Goal: Task Accomplishment & Management: Manage account settings

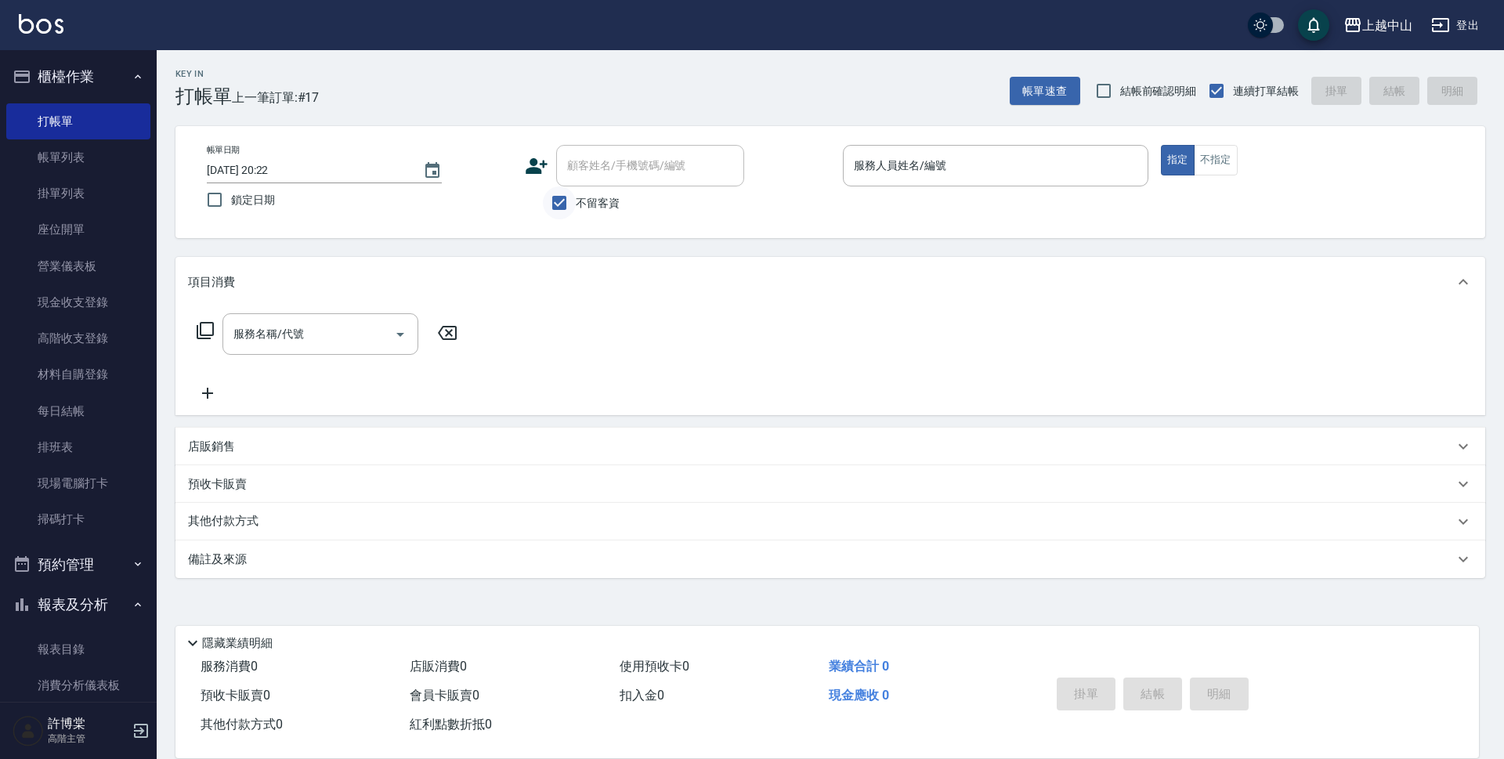
drag, startPoint x: 532, startPoint y: 200, endPoint x: 569, endPoint y: 218, distance: 40.3
click at [545, 208] on div "不留客資" at bounding box center [634, 202] width 219 height 33
click at [562, 214] on input "不留客資" at bounding box center [559, 202] width 33 height 33
checkbox input "false"
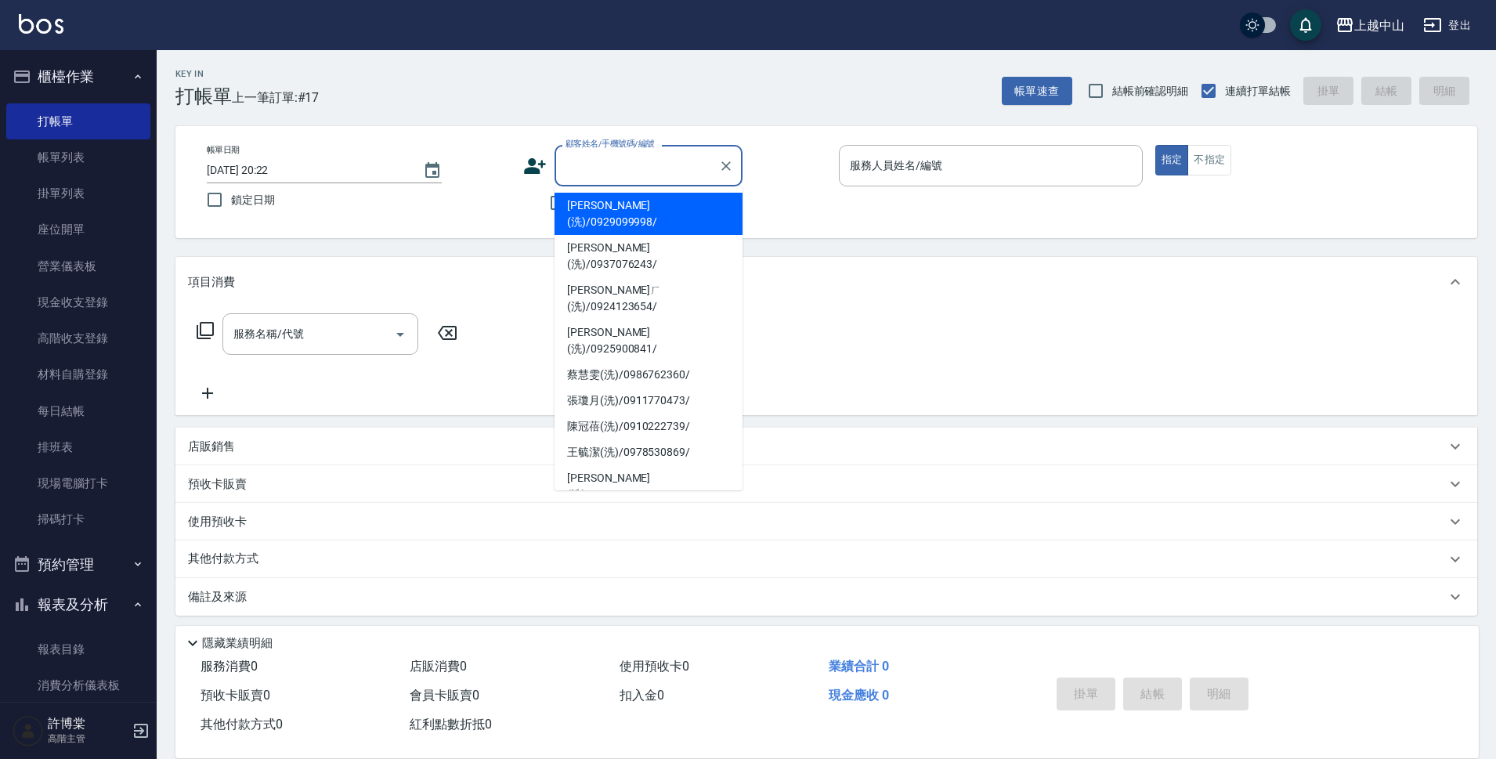
click at [602, 171] on input "顧客姓名/手機號碼/編號" at bounding box center [636, 165] width 150 height 27
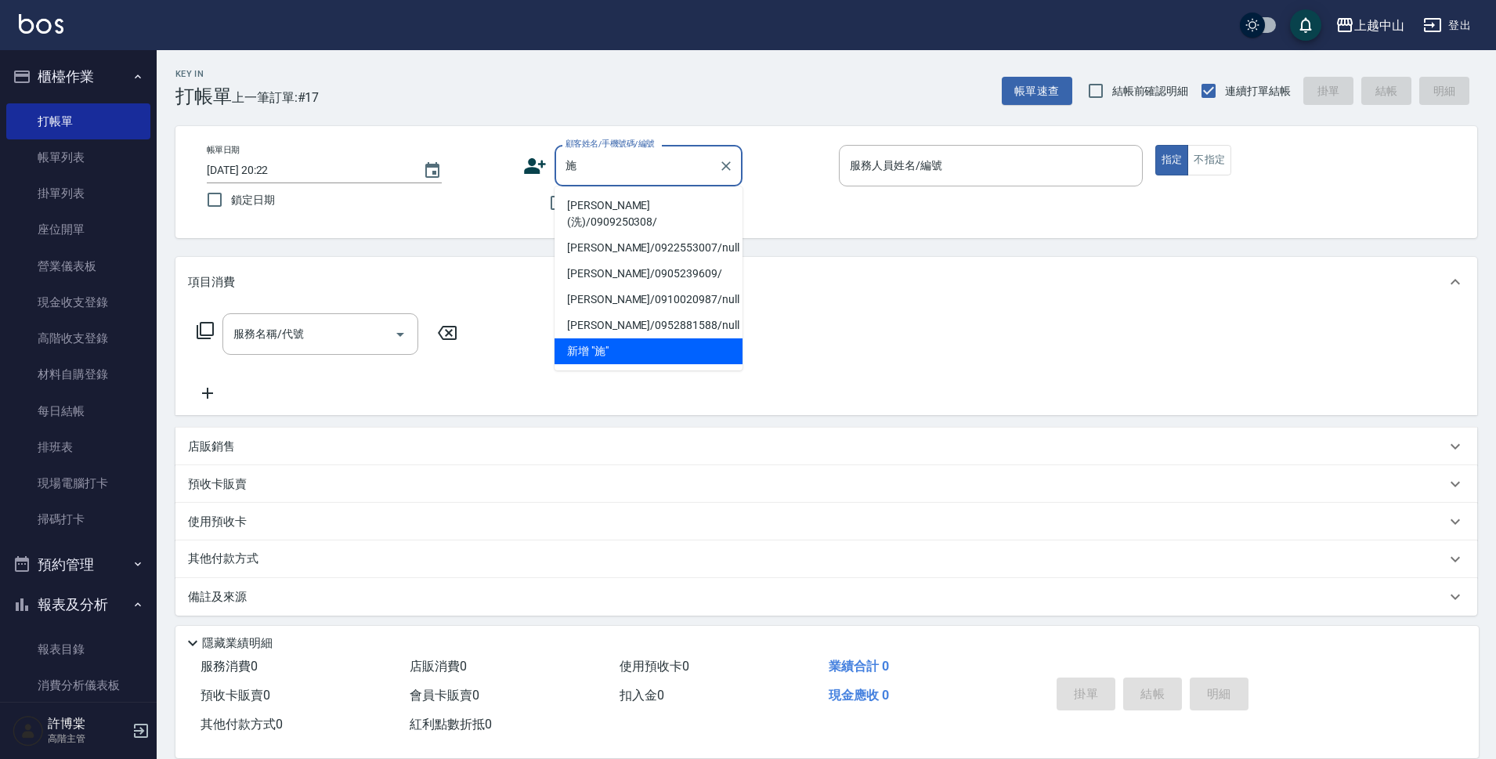
click at [606, 197] on li "施昀沄(洗)/0909250308/" at bounding box center [648, 214] width 188 height 42
type input "施昀沄(洗)/0909250308/"
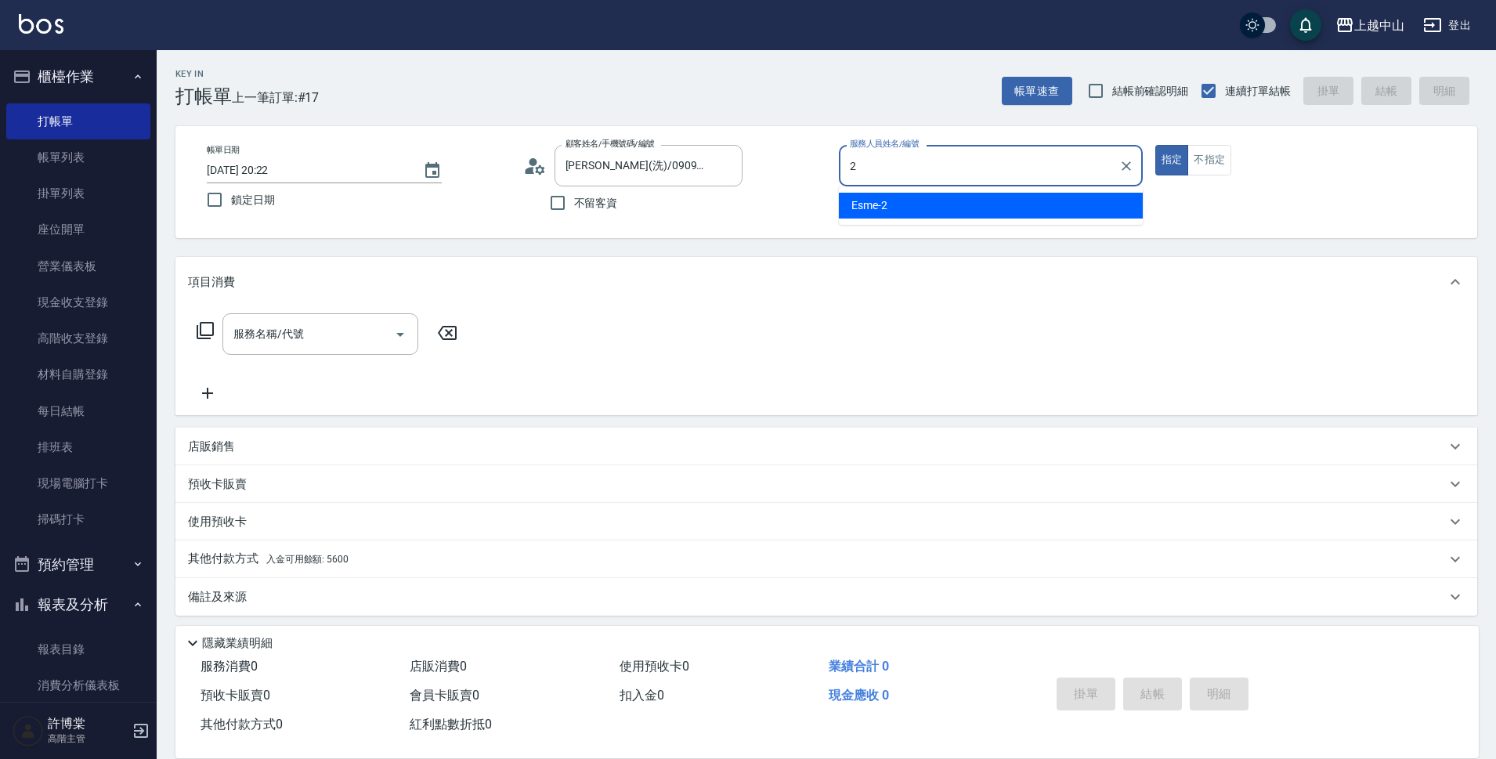
type input "Esme-2"
type button "true"
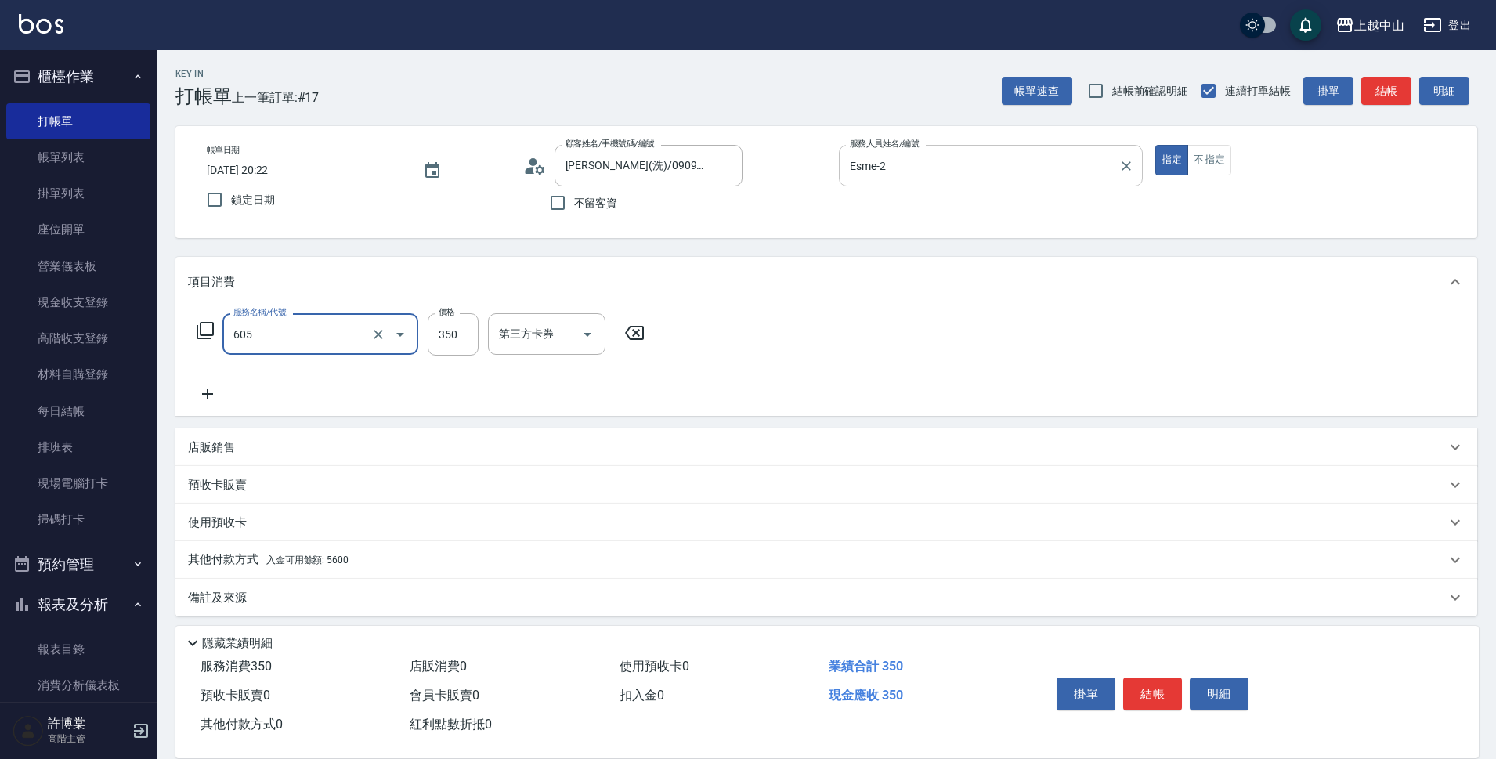
type input "洗髮 (女)(605)"
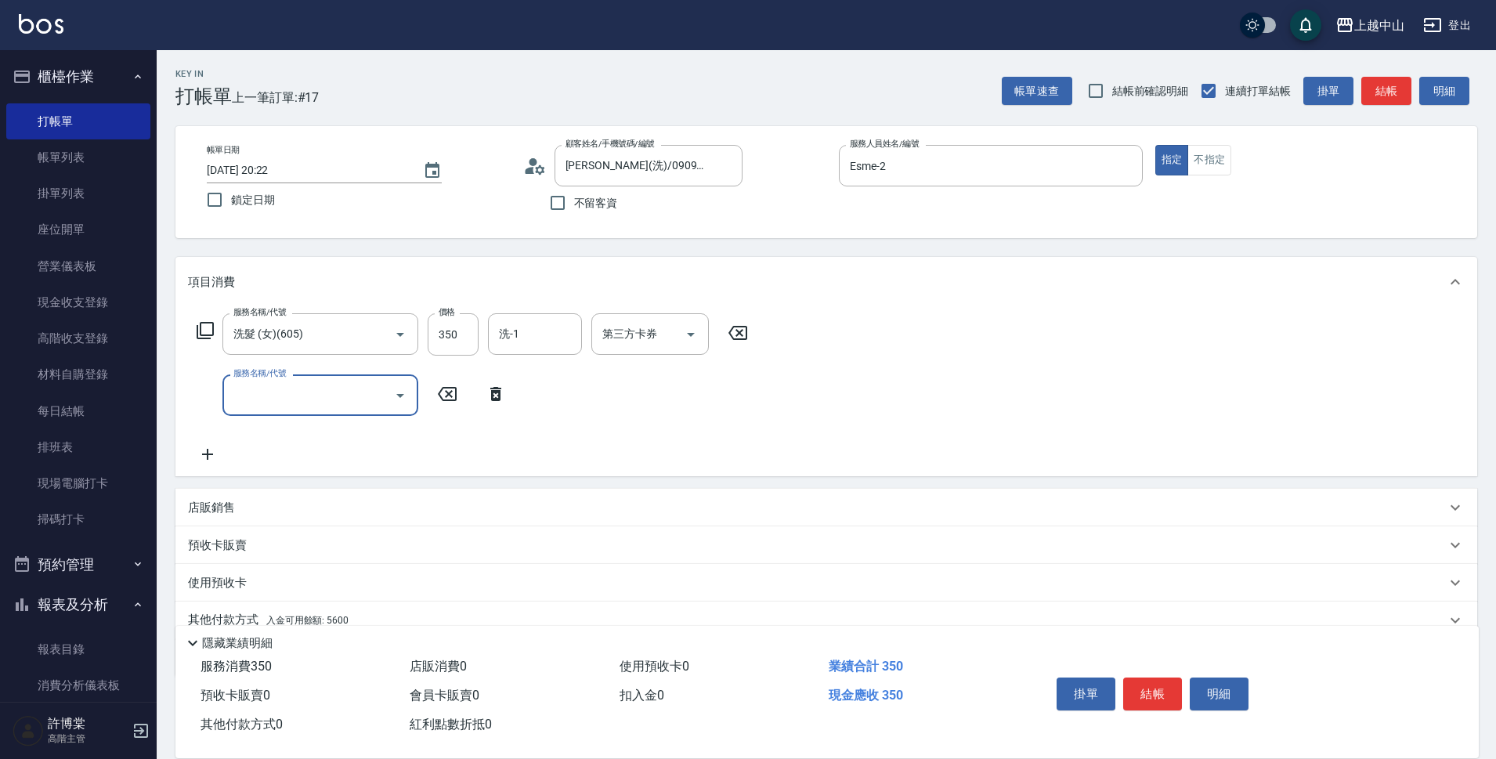
scroll to position [68, 0]
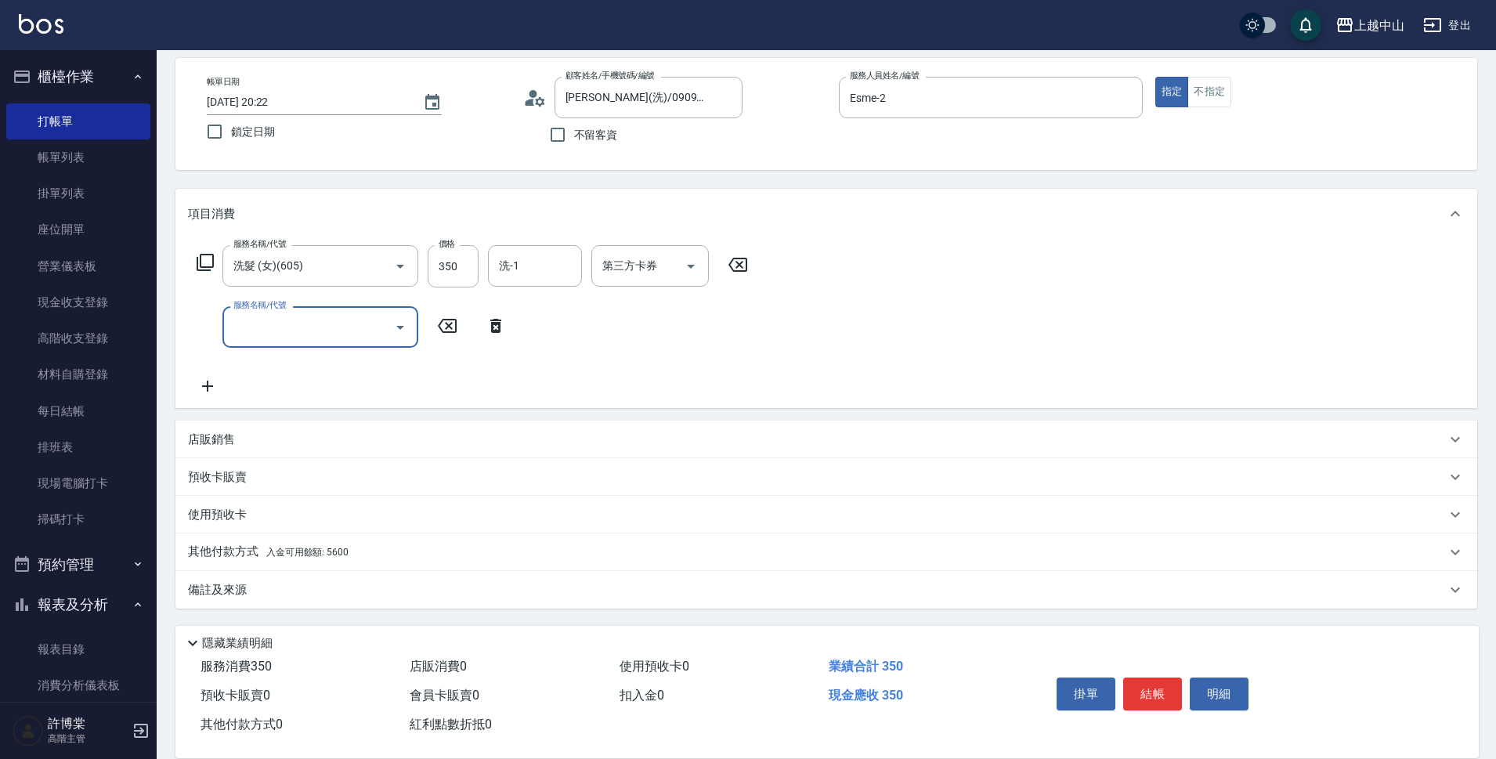
click at [338, 550] on span "入金可用餘額: 5600" at bounding box center [307, 552] width 82 height 11
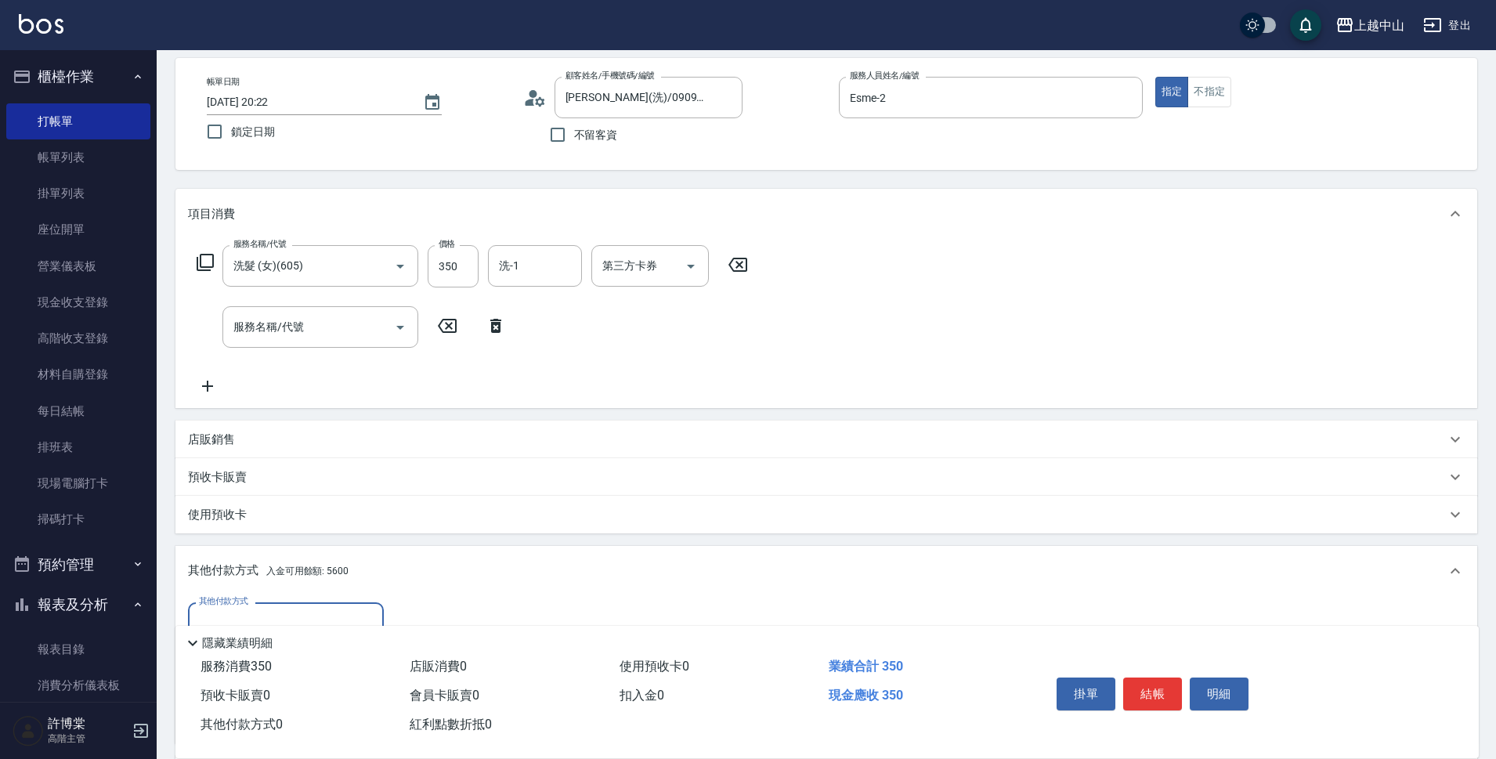
scroll to position [219, 0]
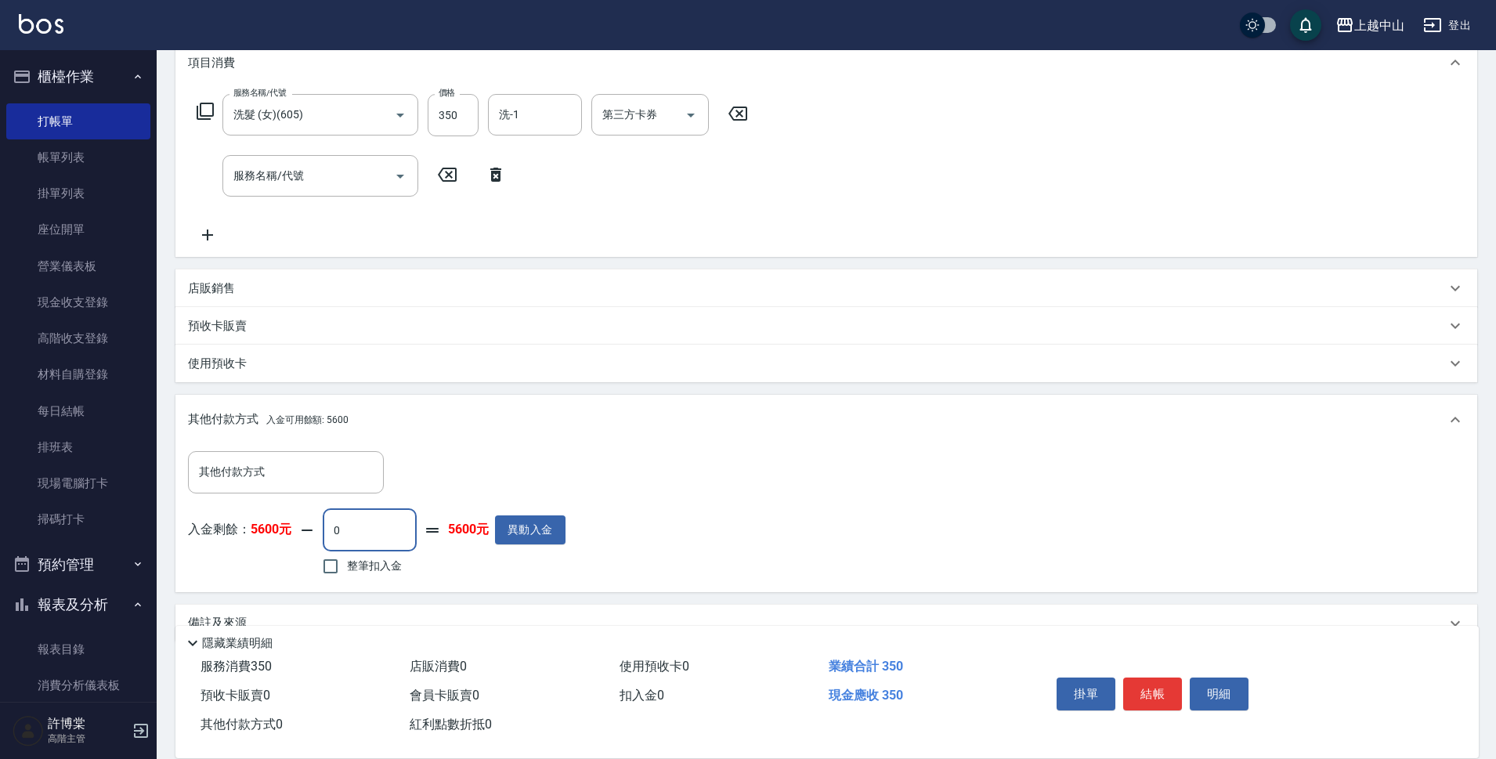
click at [364, 543] on input "0" at bounding box center [370, 530] width 94 height 42
type input "350"
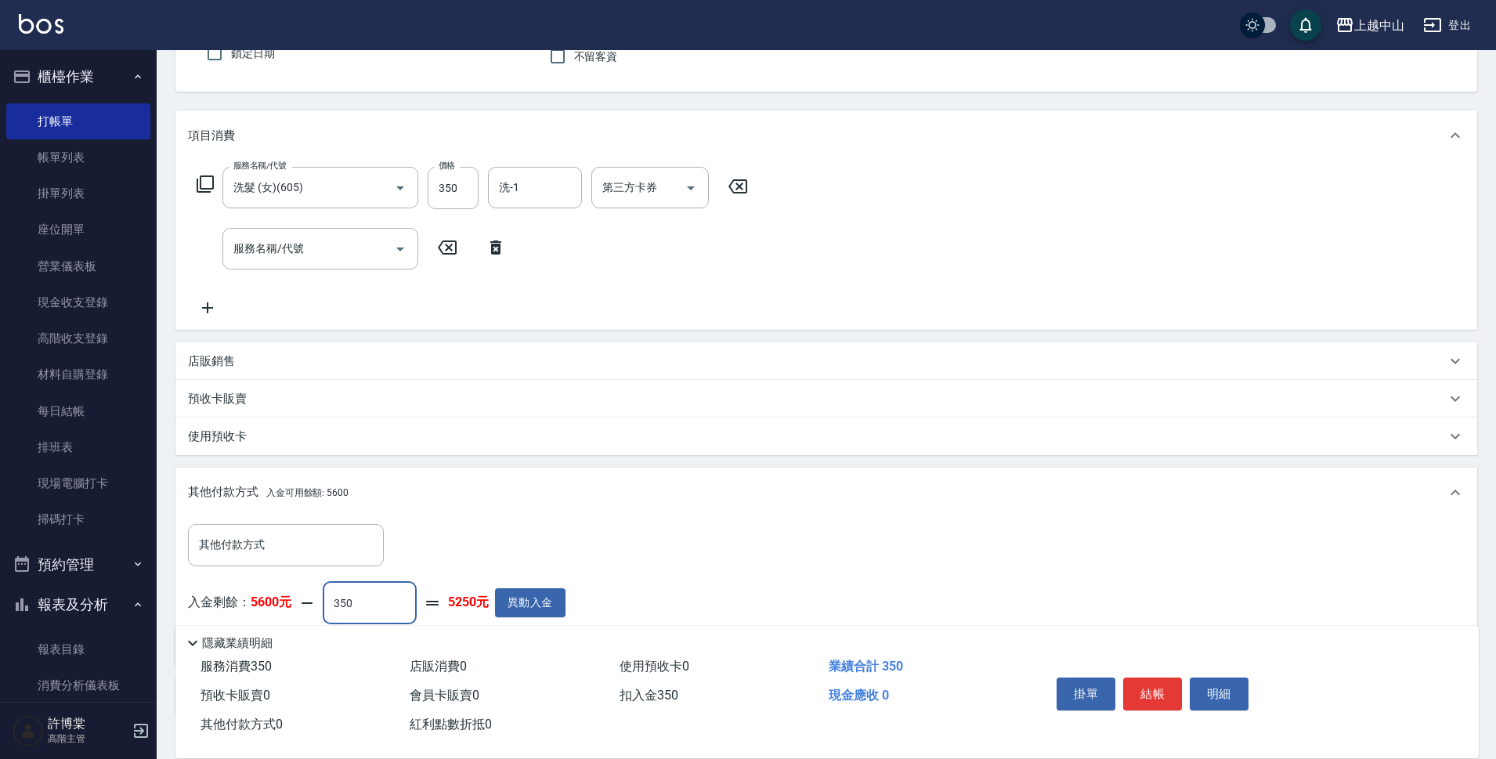
scroll to position [182, 0]
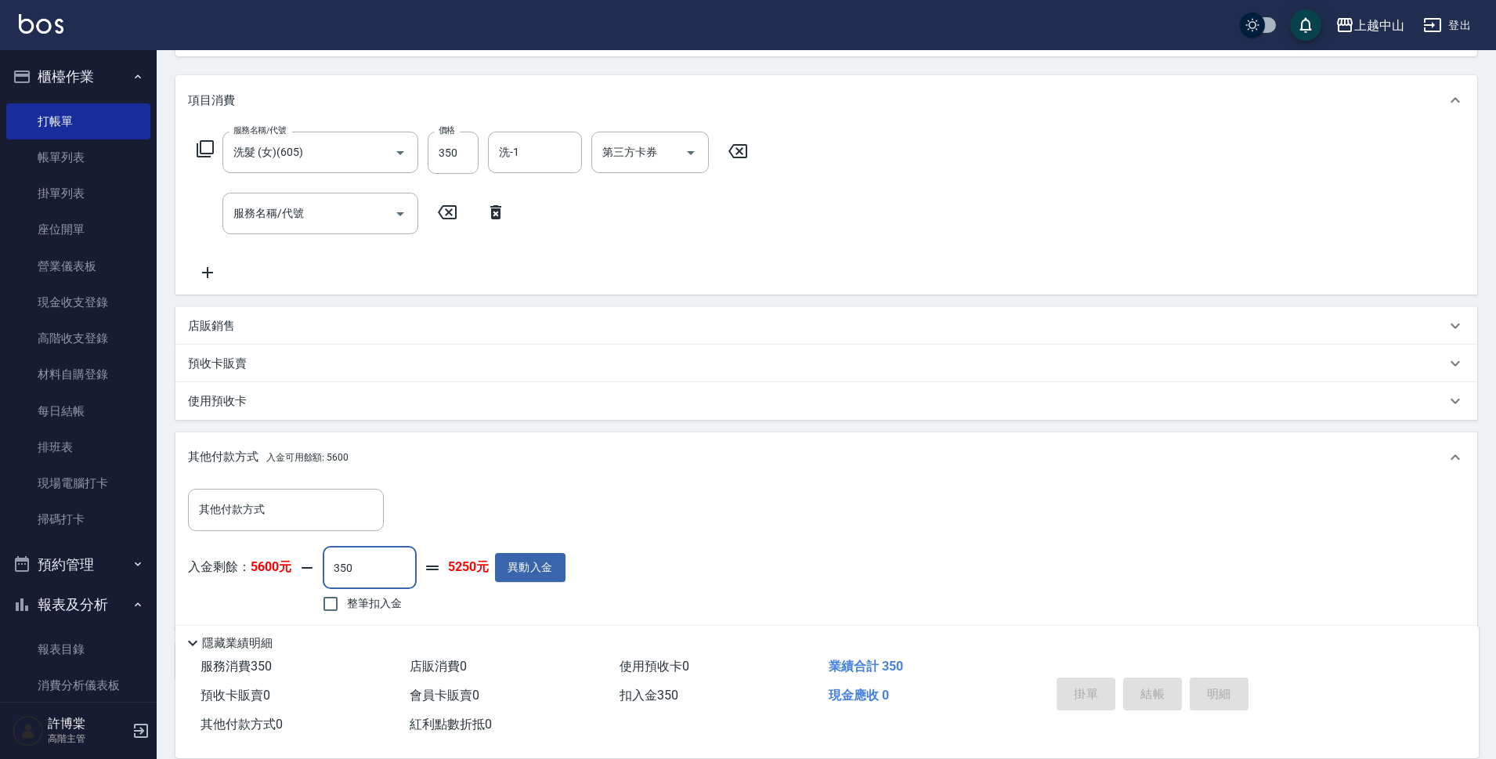
type input "2025/08/13 21:19"
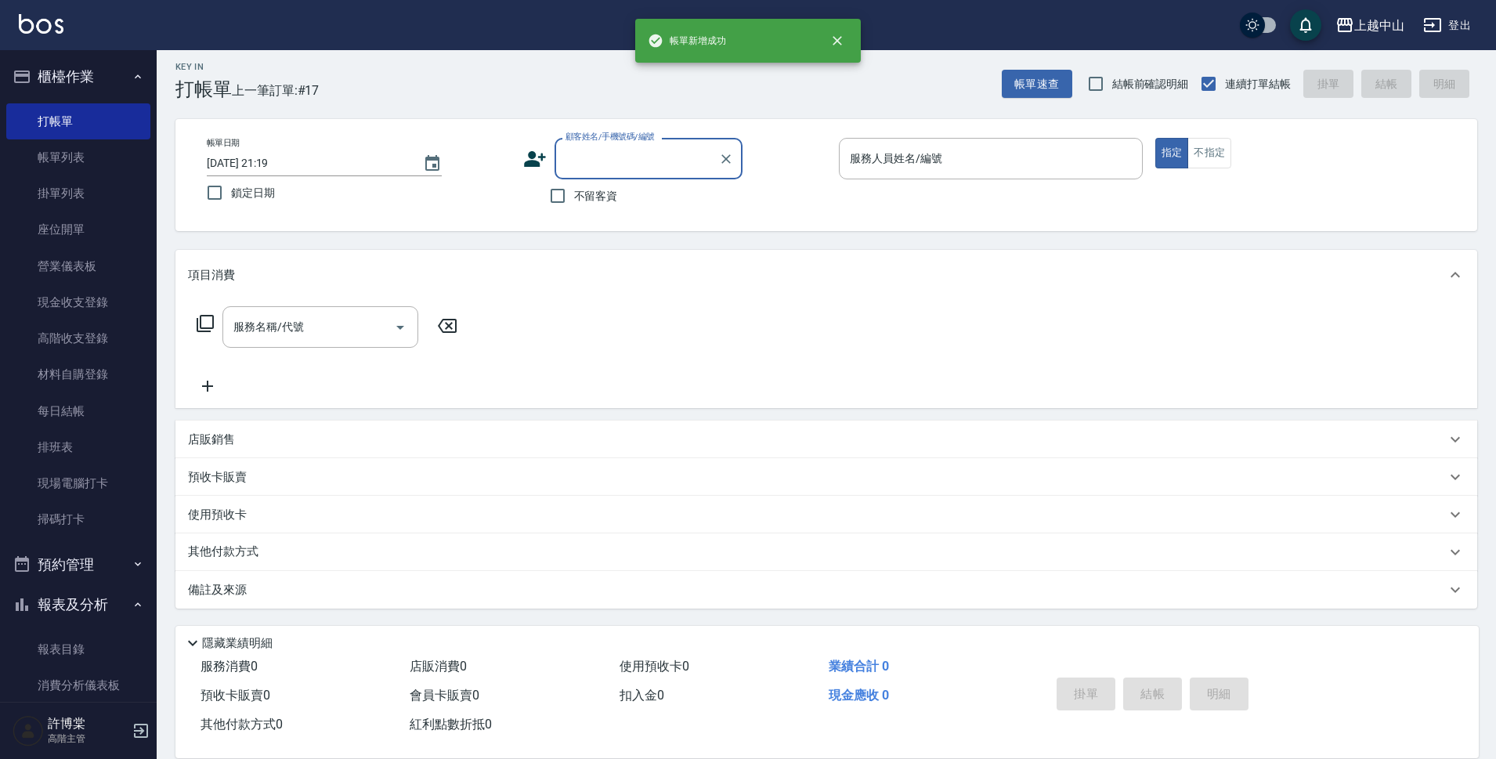
scroll to position [0, 0]
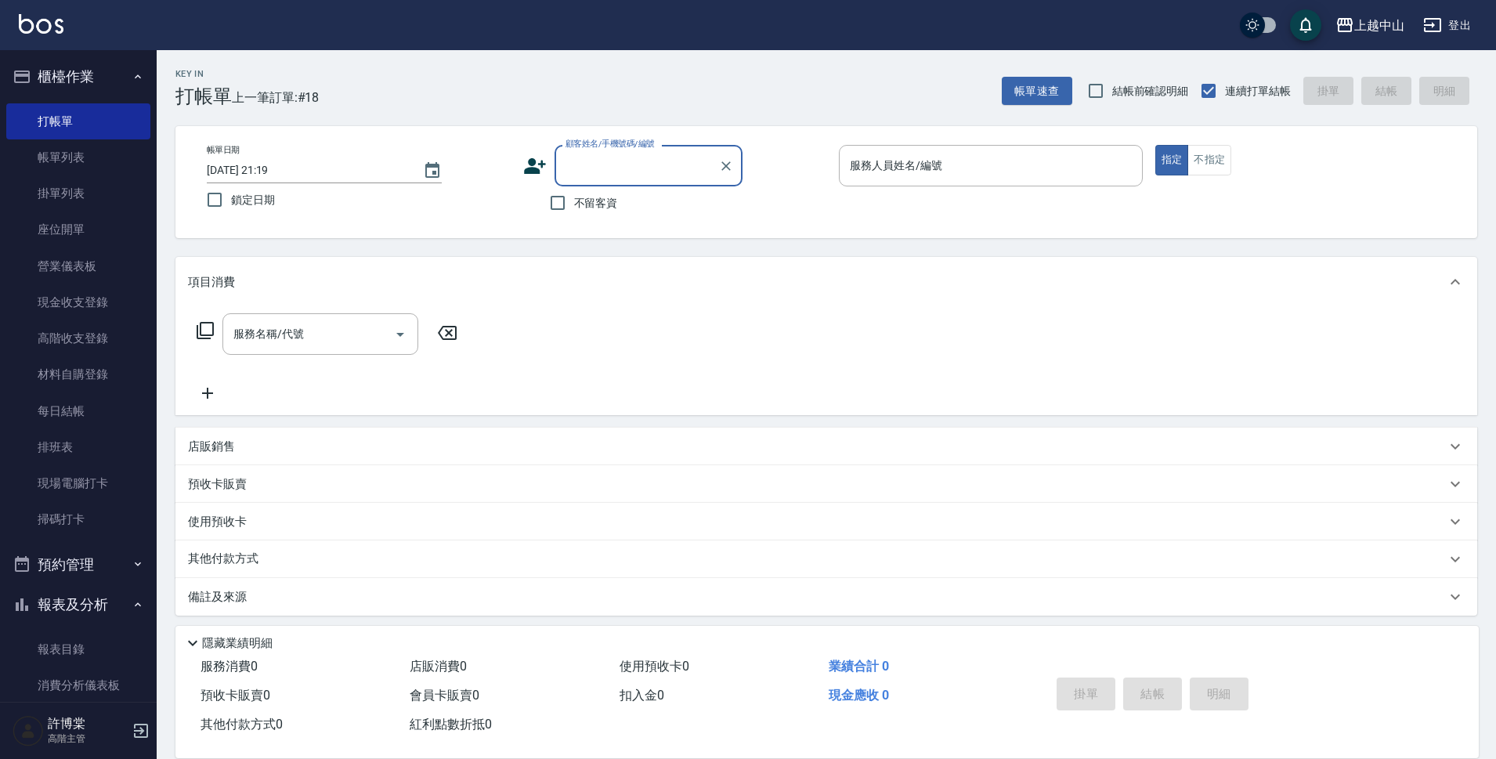
click at [616, 168] on input "顧客姓名/手機號碼/編號" at bounding box center [636, 165] width 150 height 27
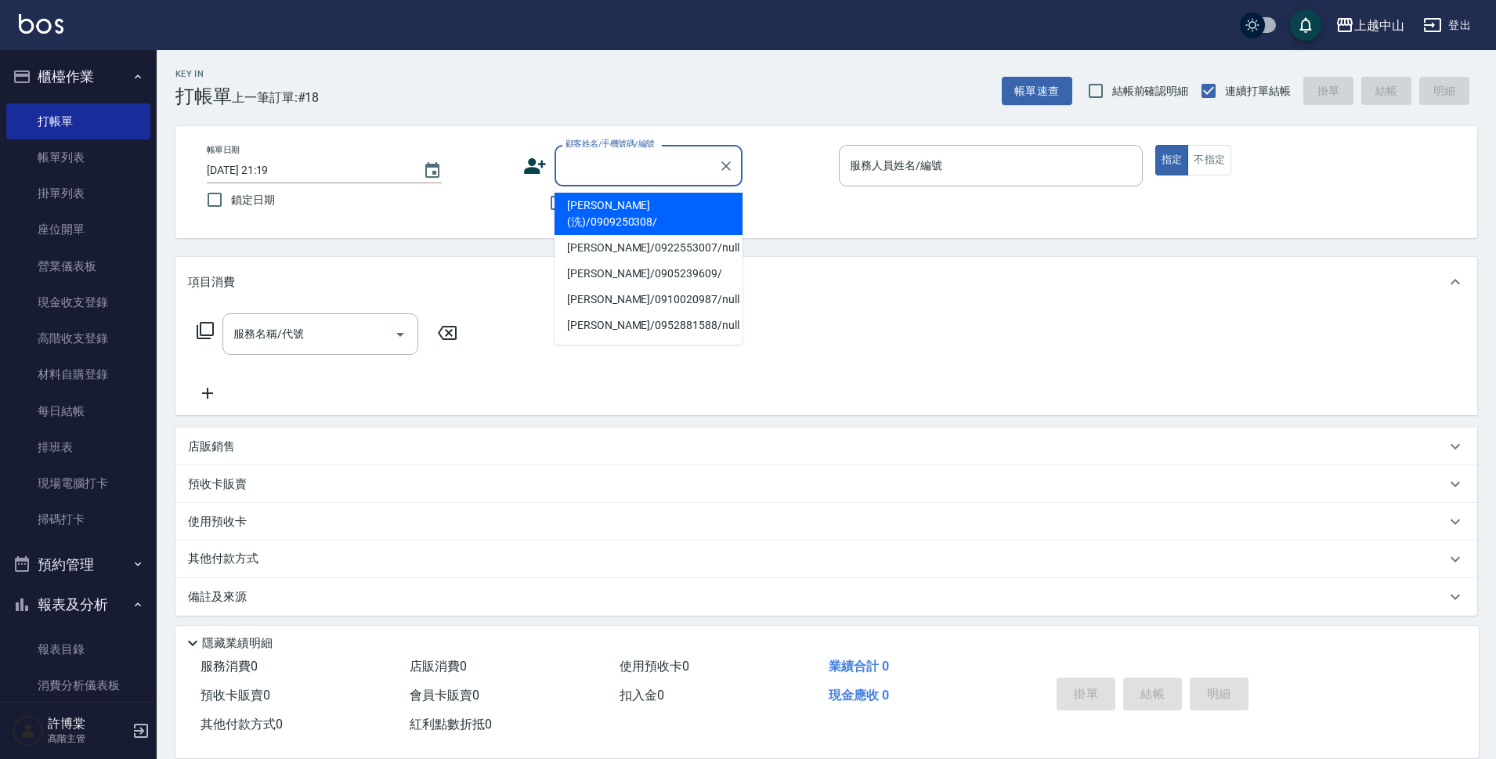
click at [612, 203] on li "施昀沄(洗)/0909250308/" at bounding box center [648, 214] width 188 height 42
type input "施昀沄(洗)/0909250308/"
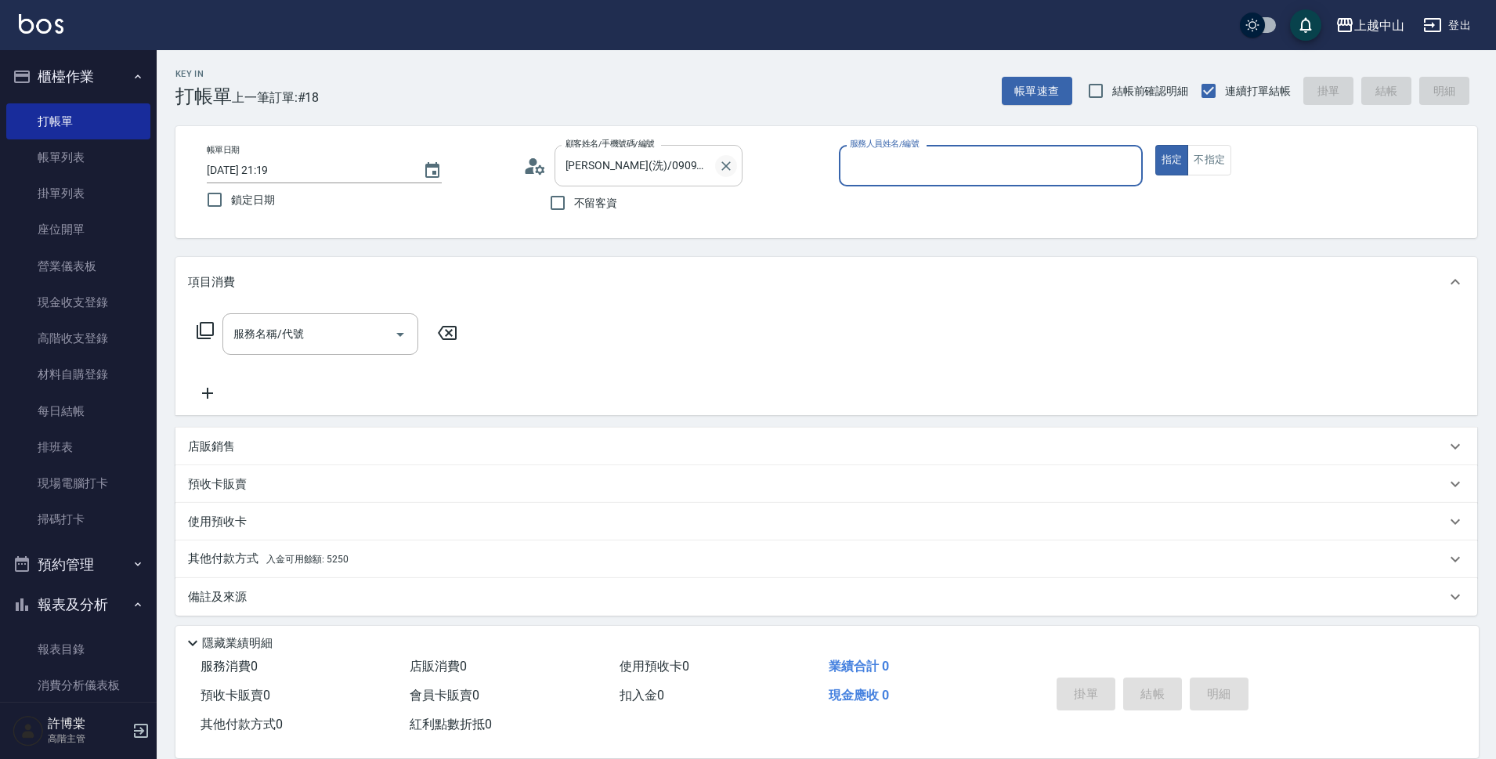
click at [730, 171] on icon "Clear" at bounding box center [726, 166] width 16 height 16
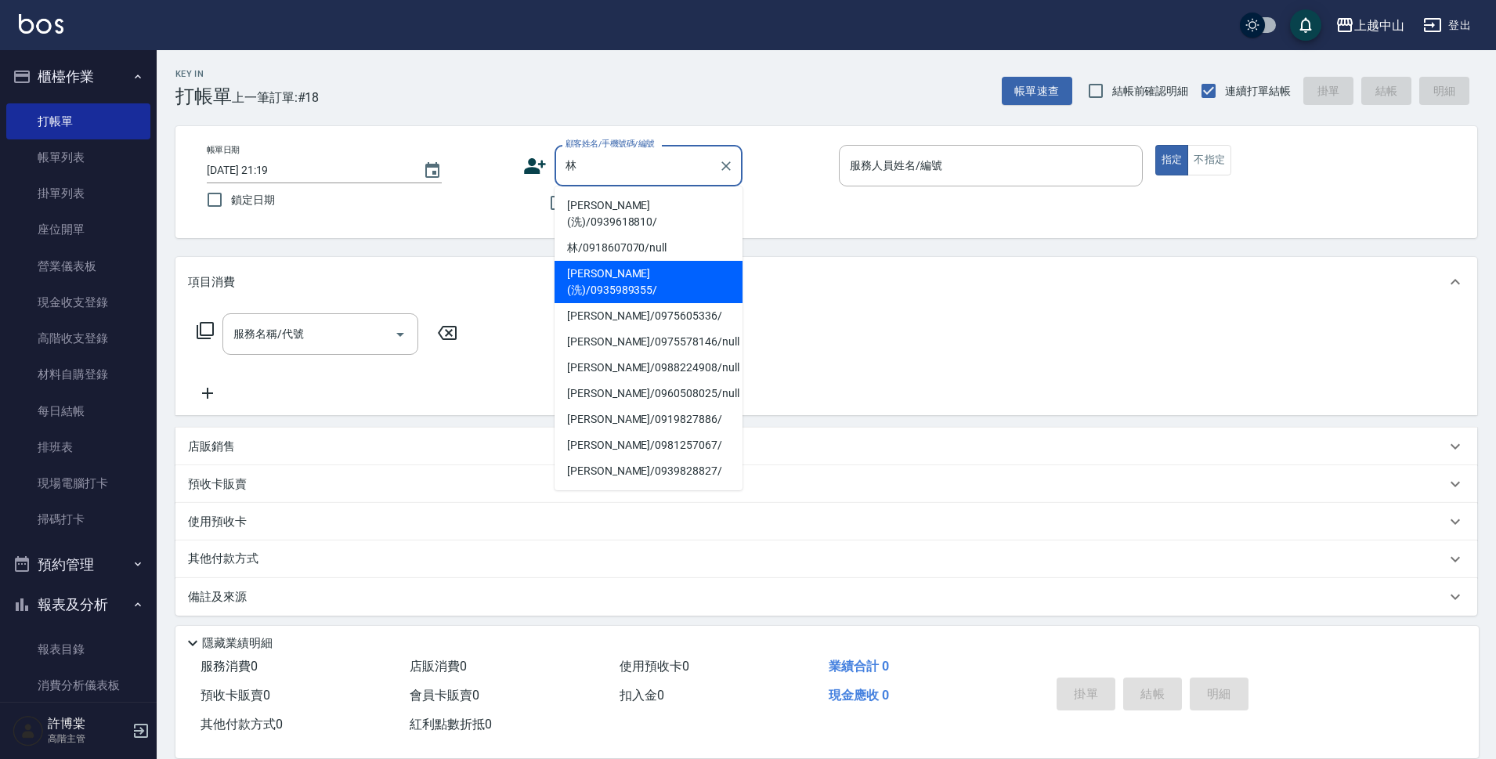
click at [625, 261] on li "林寶珠(洗)/0935989355/" at bounding box center [648, 282] width 188 height 42
type input "林寶珠(洗)/0935989355/"
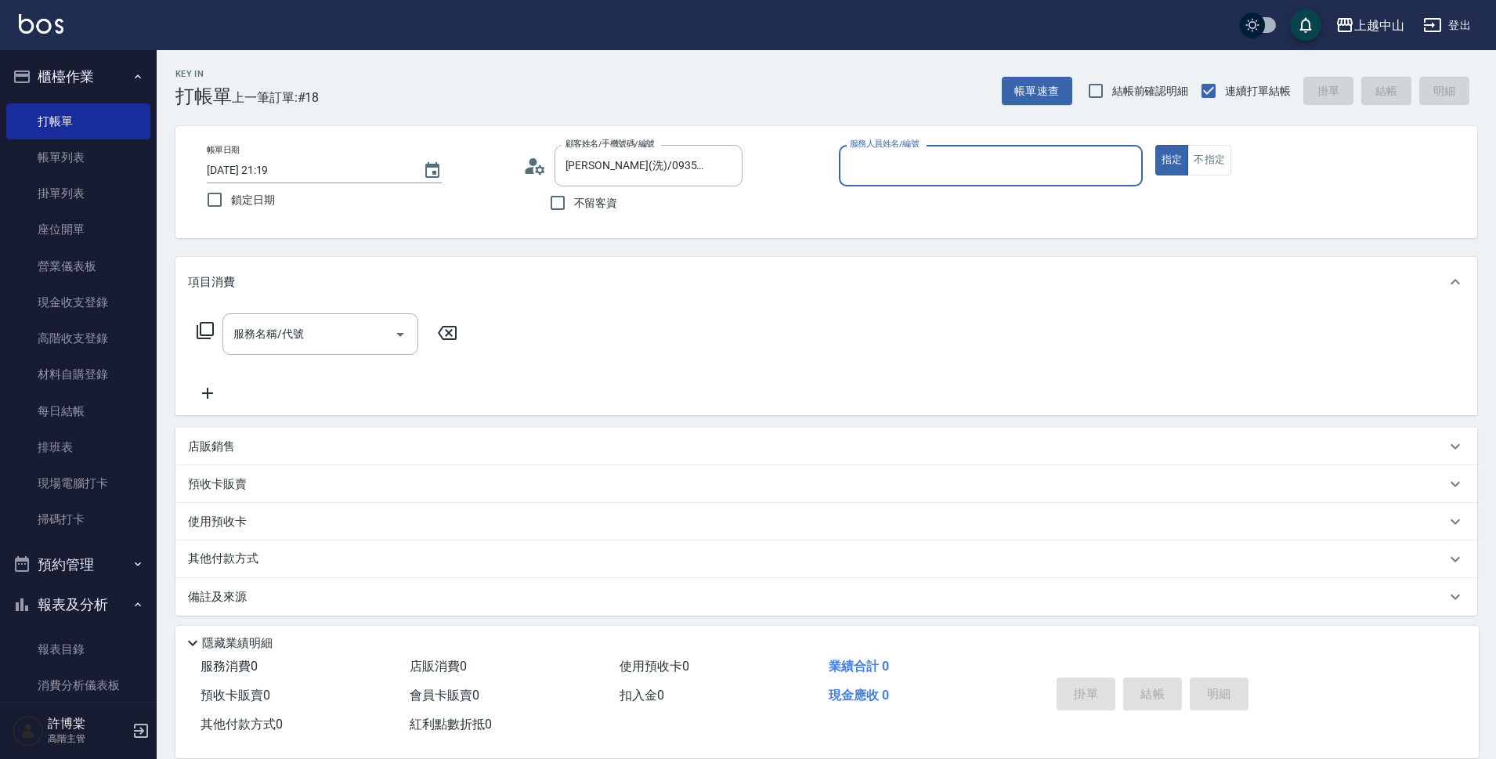
type input "NINI-4"
click at [1155, 145] on button "指定" at bounding box center [1172, 160] width 34 height 31
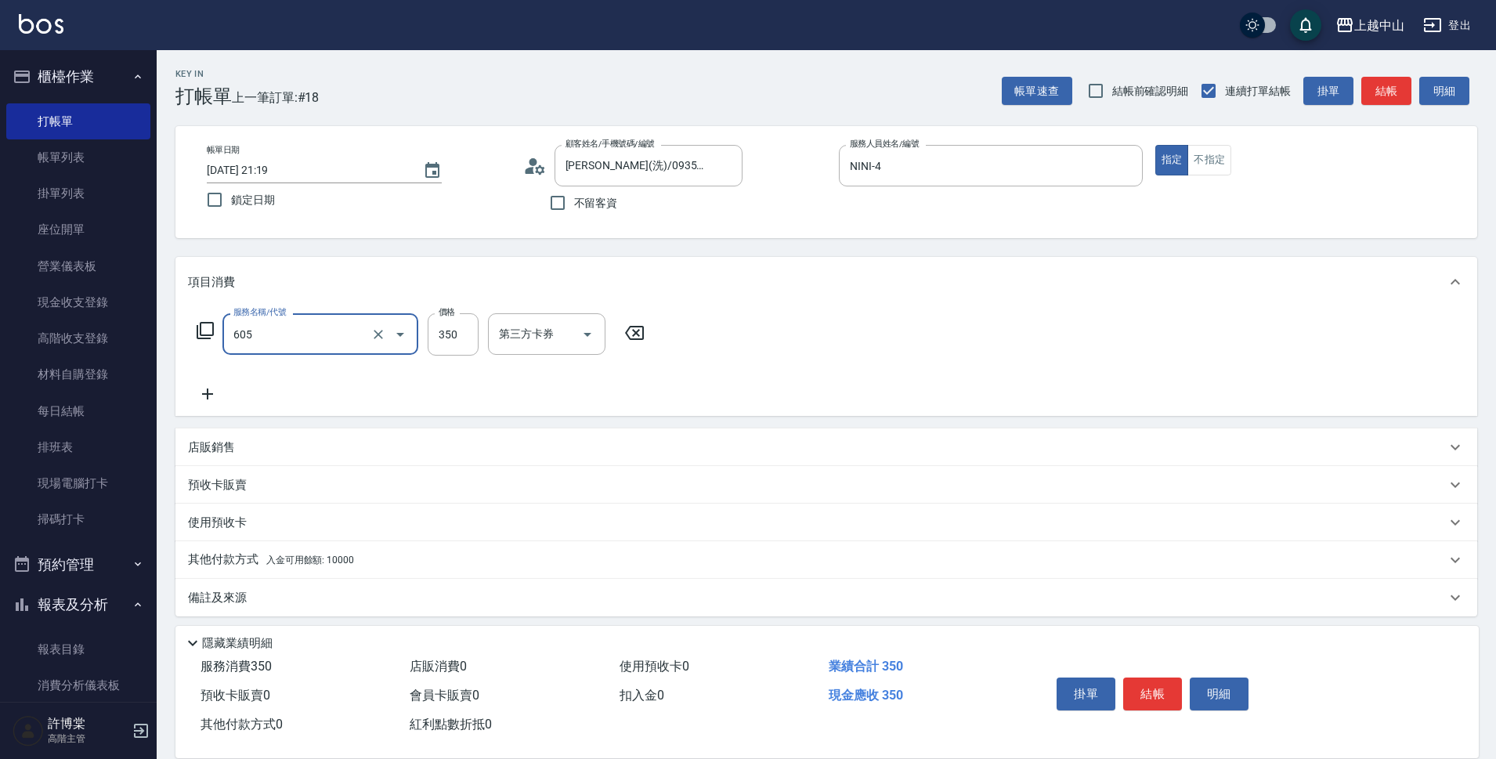
type input "洗髮 (女)(605)"
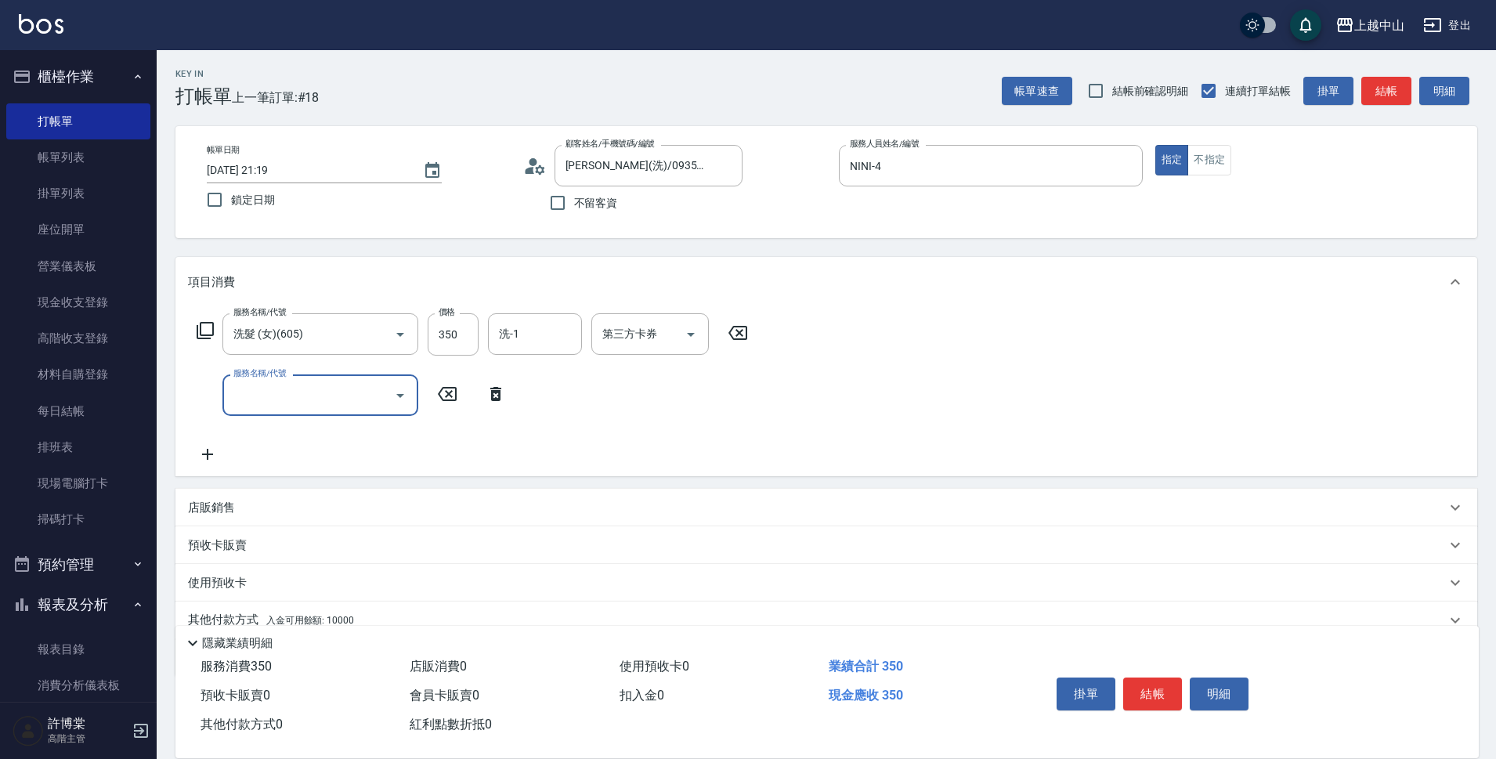
scroll to position [68, 0]
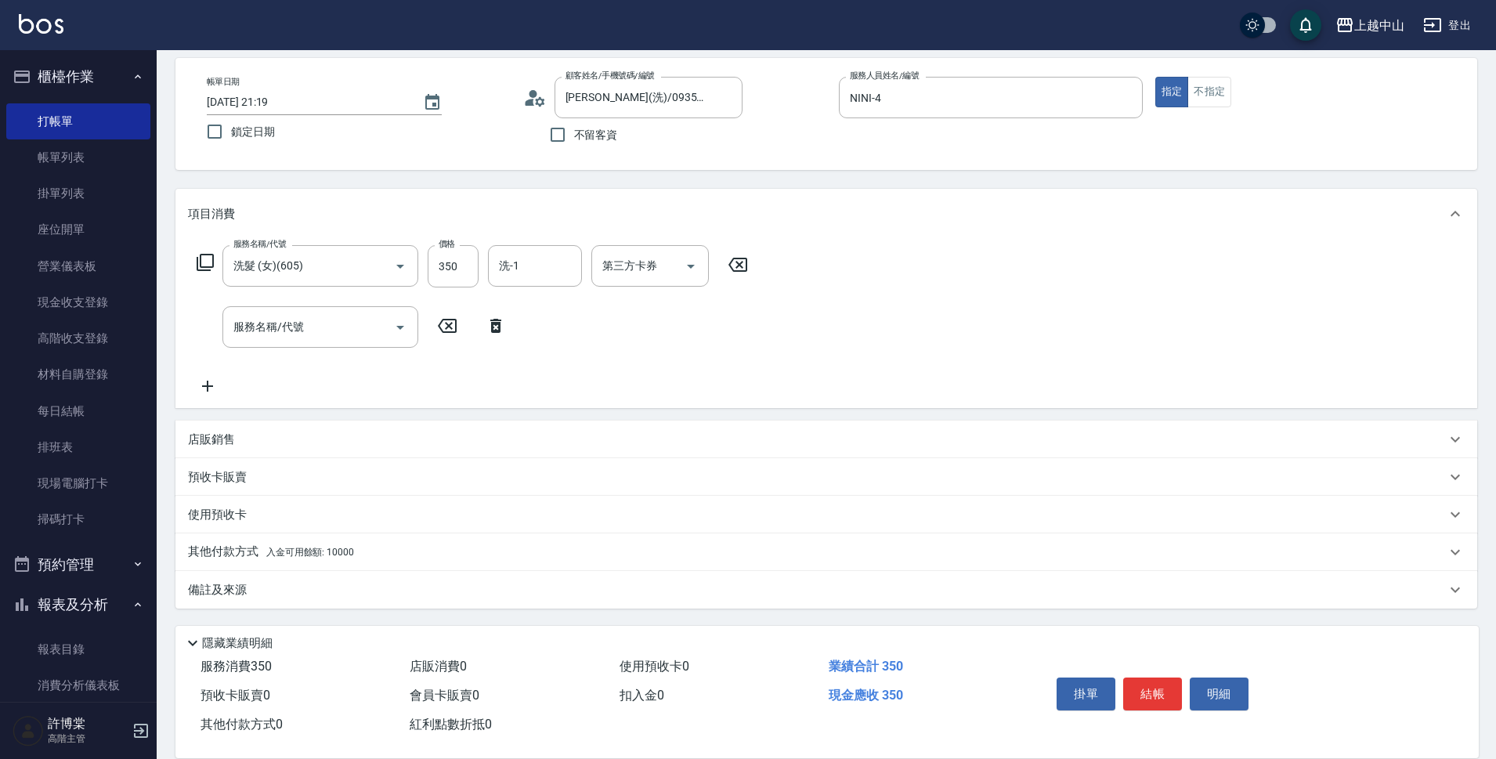
click at [346, 554] on span "入金可用餘額: 10000" at bounding box center [310, 552] width 88 height 11
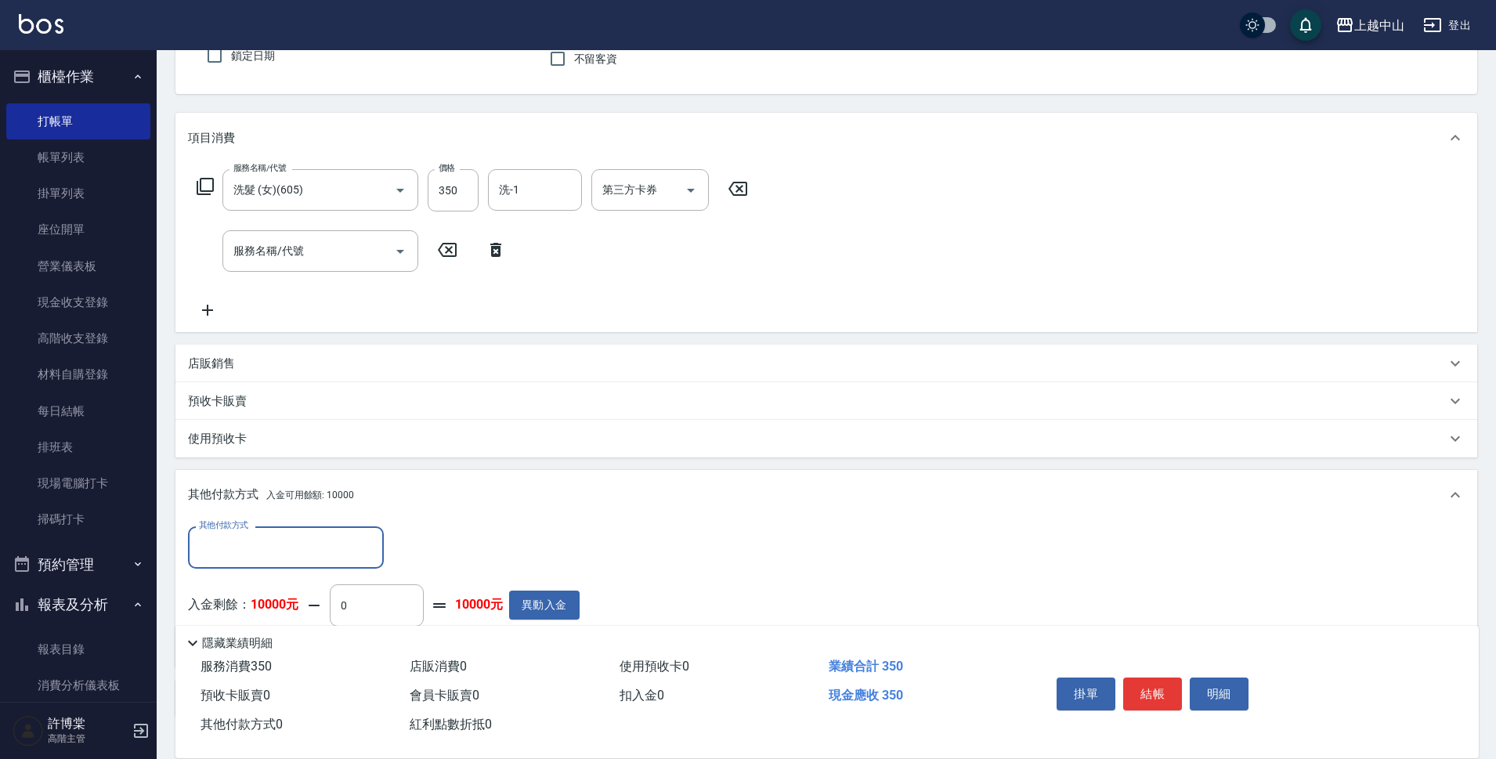
scroll to position [237, 0]
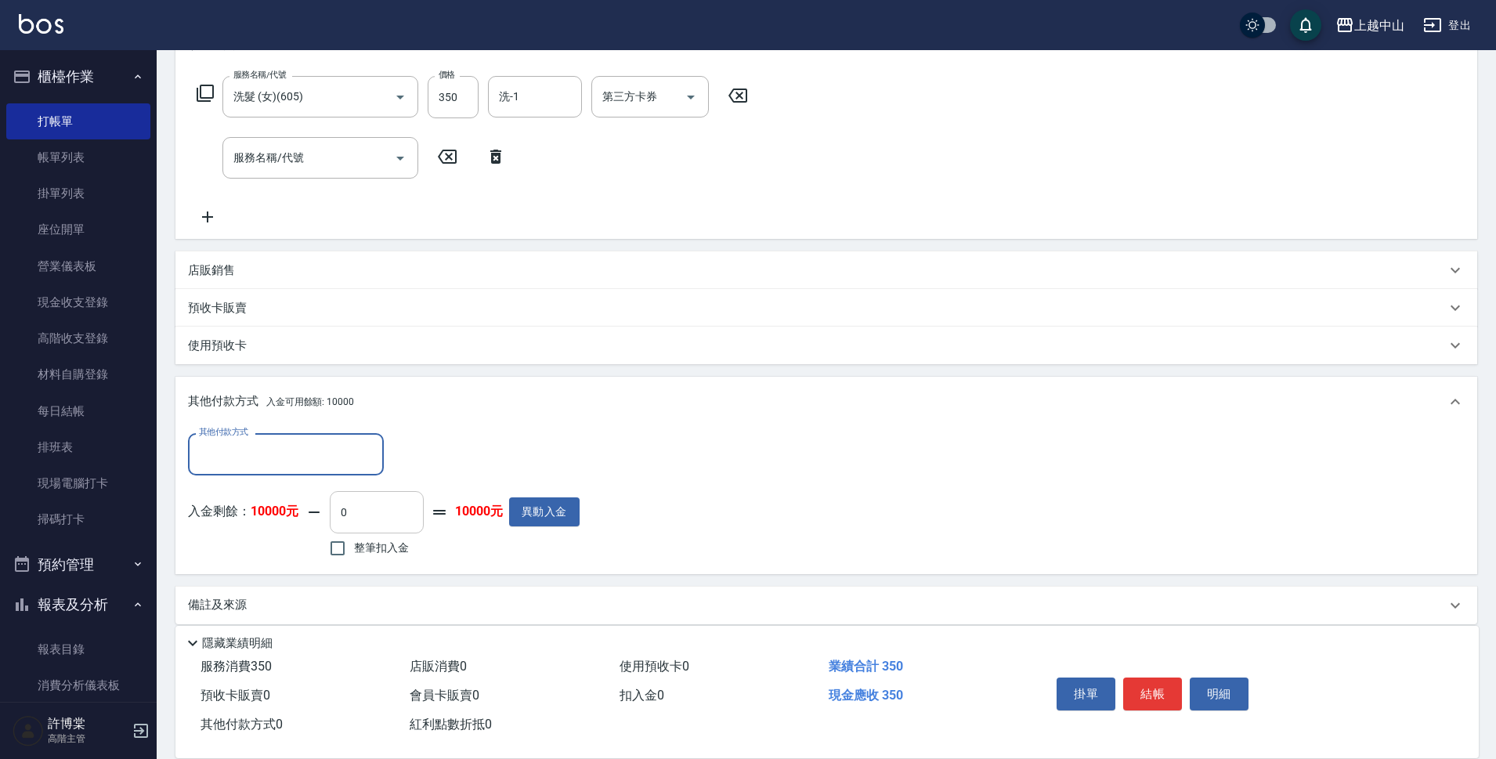
click at [362, 496] on input "0" at bounding box center [377, 512] width 94 height 42
type input "350"
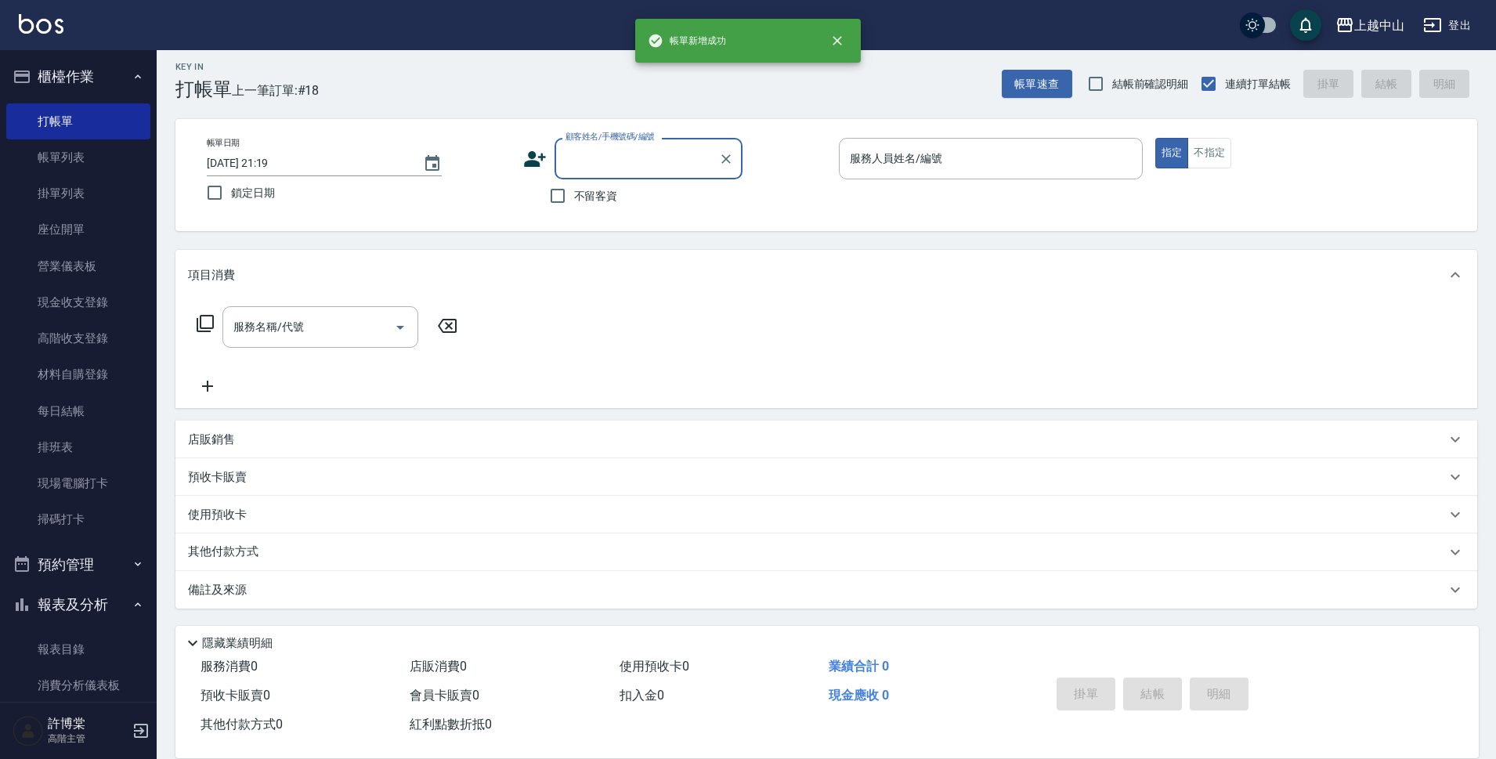
scroll to position [0, 0]
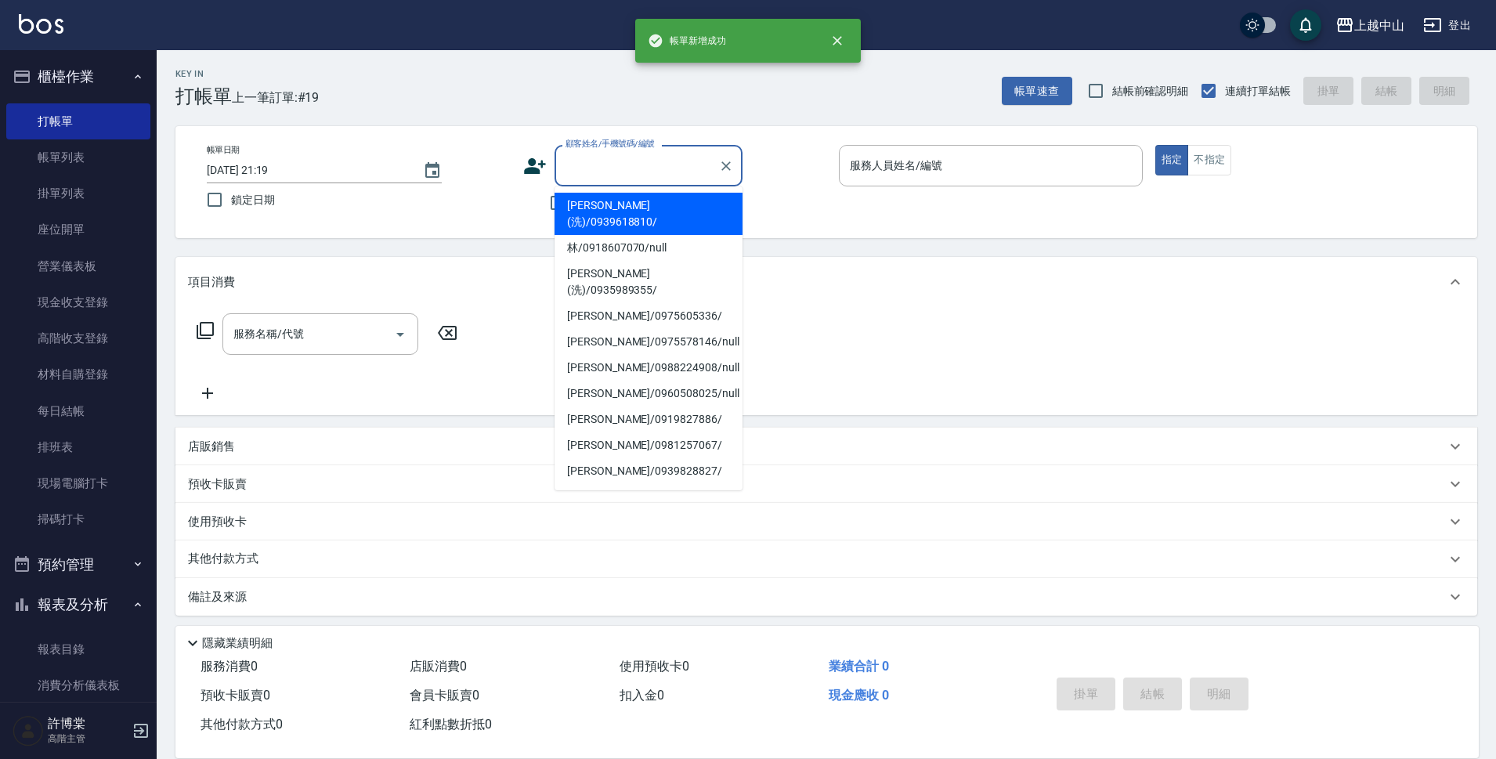
click at [625, 177] on input "顧客姓名/手機號碼/編號" at bounding box center [636, 165] width 150 height 27
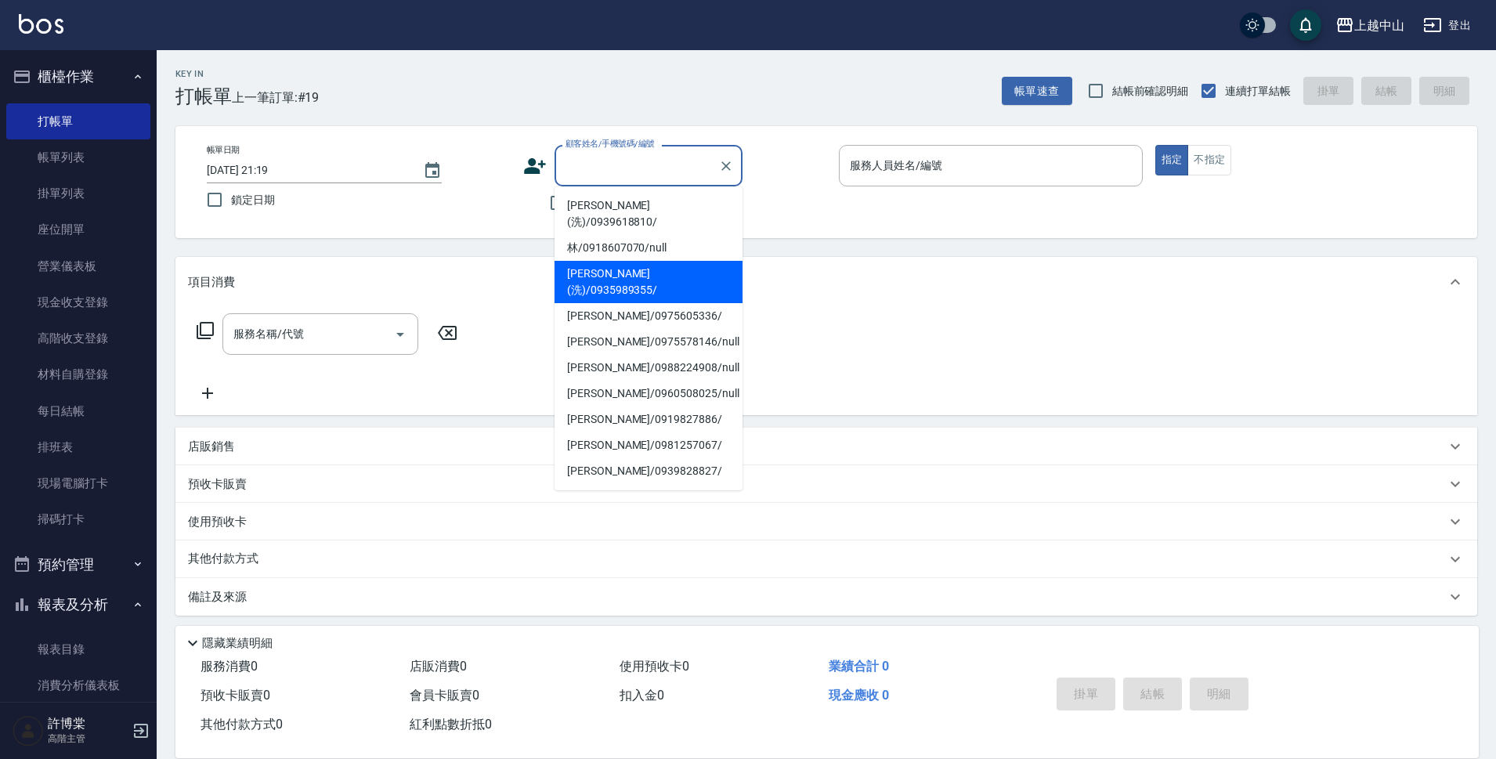
click at [600, 261] on li "林寶珠(洗)/0935989355/" at bounding box center [648, 282] width 188 height 42
type input "林寶珠(洗)/0935989355/"
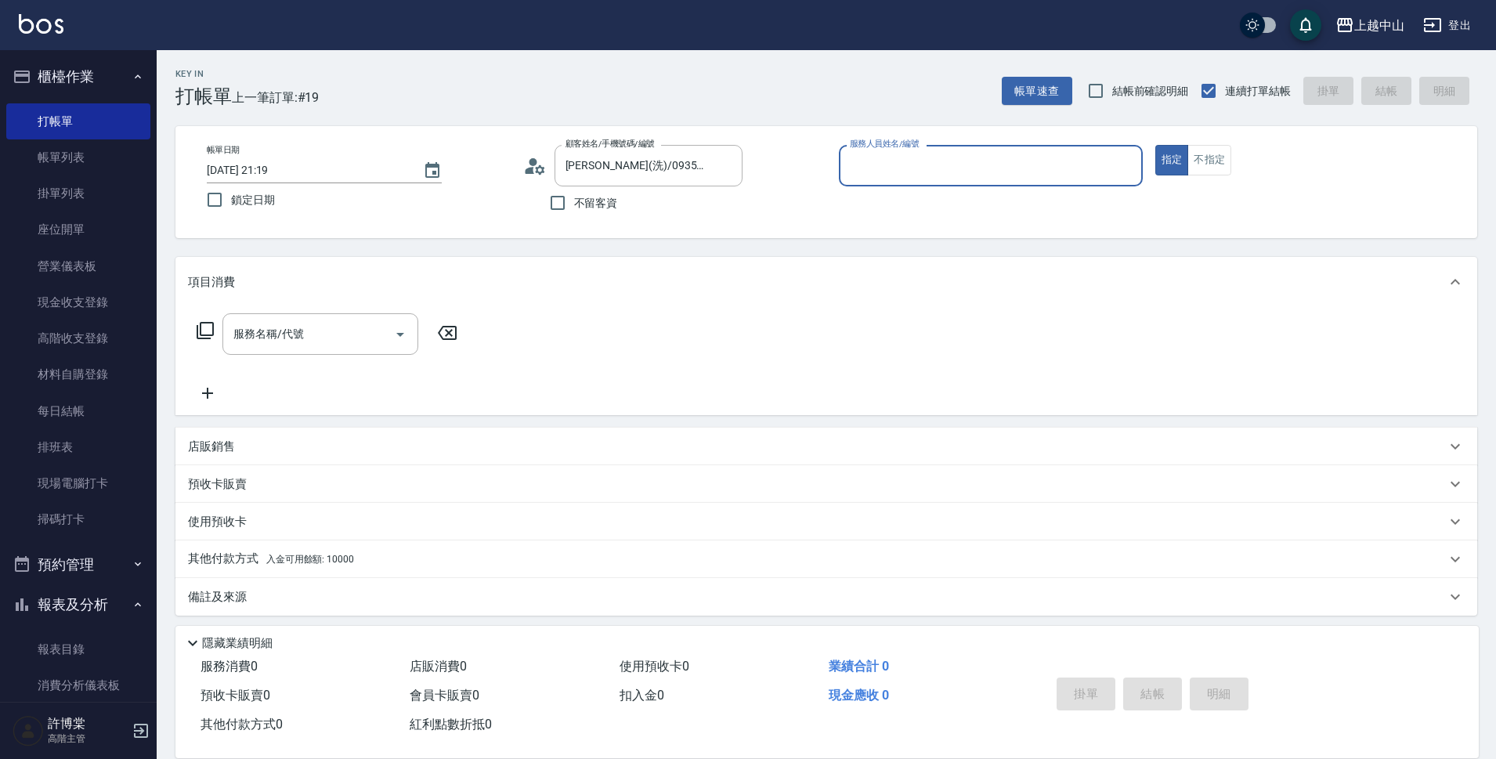
type input "NINI-4"
click at [727, 164] on icon "Clear" at bounding box center [725, 165] width 9 height 9
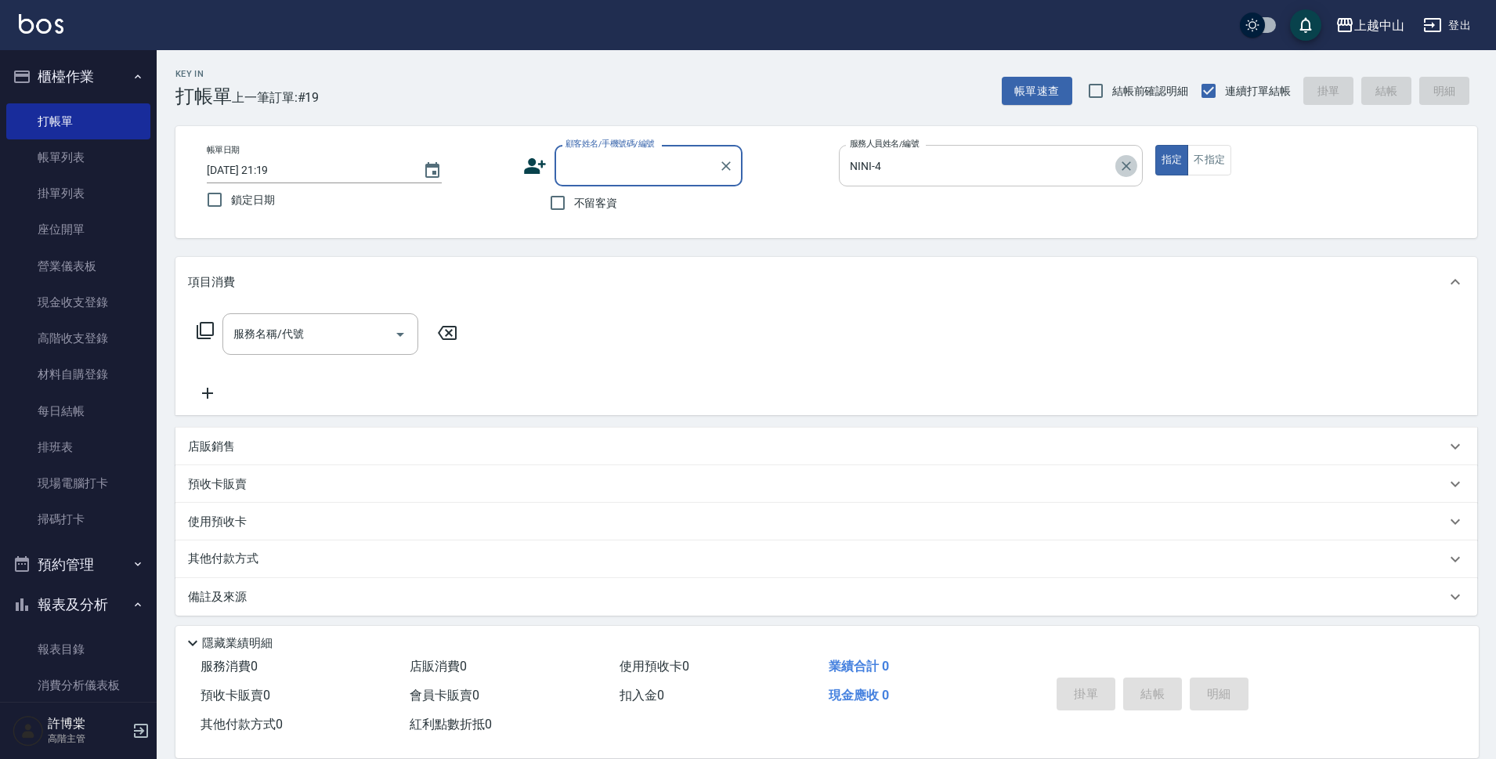
click at [1122, 163] on icon "Clear" at bounding box center [1125, 165] width 9 height 9
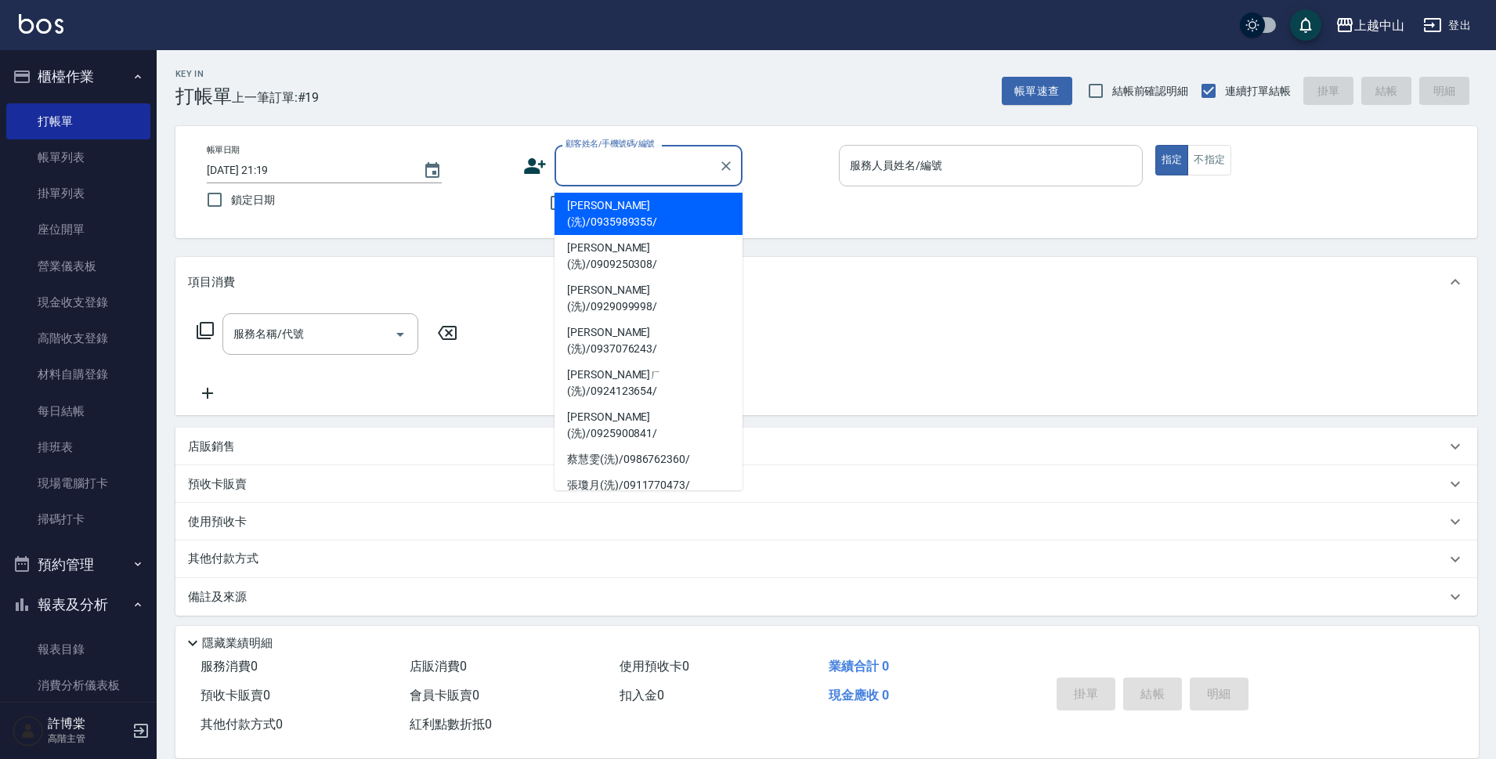
click at [669, 169] on input "顧客姓名/手機號碼/編號" at bounding box center [636, 165] width 150 height 27
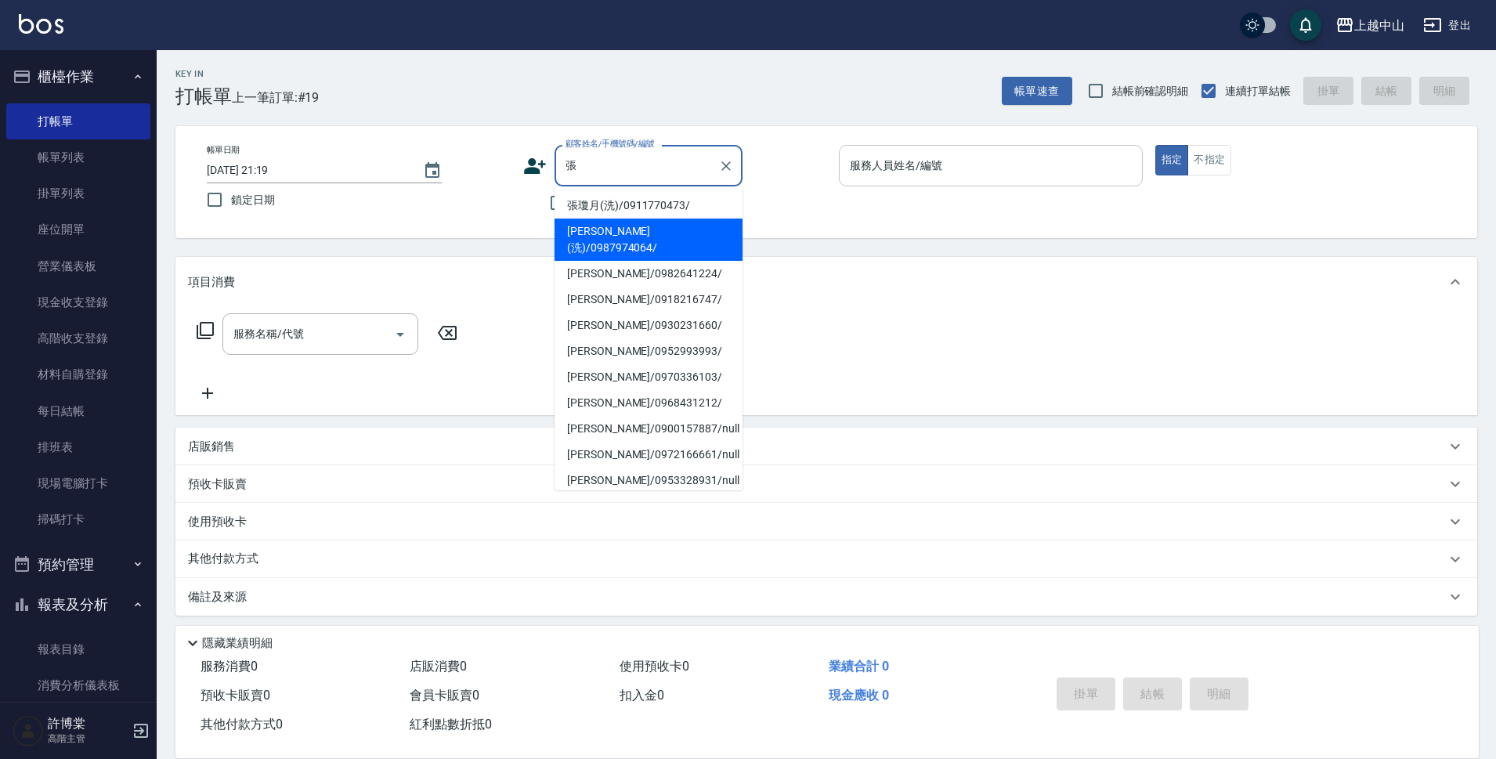
click at [641, 229] on li "張瑞君(洗)/0987974064/" at bounding box center [648, 239] width 188 height 42
type input "張瑞君(洗)/0987974064/"
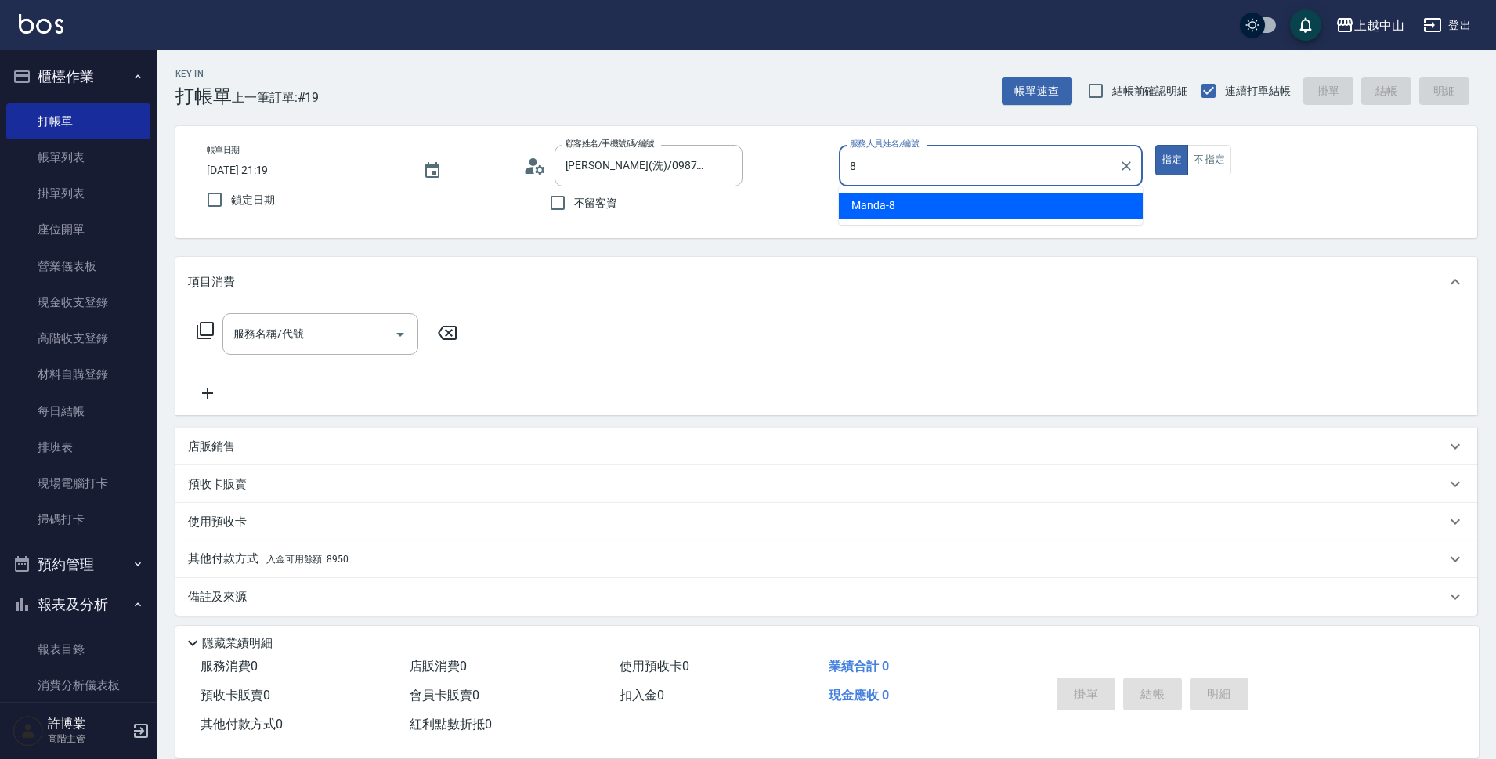
type input "Manda-8"
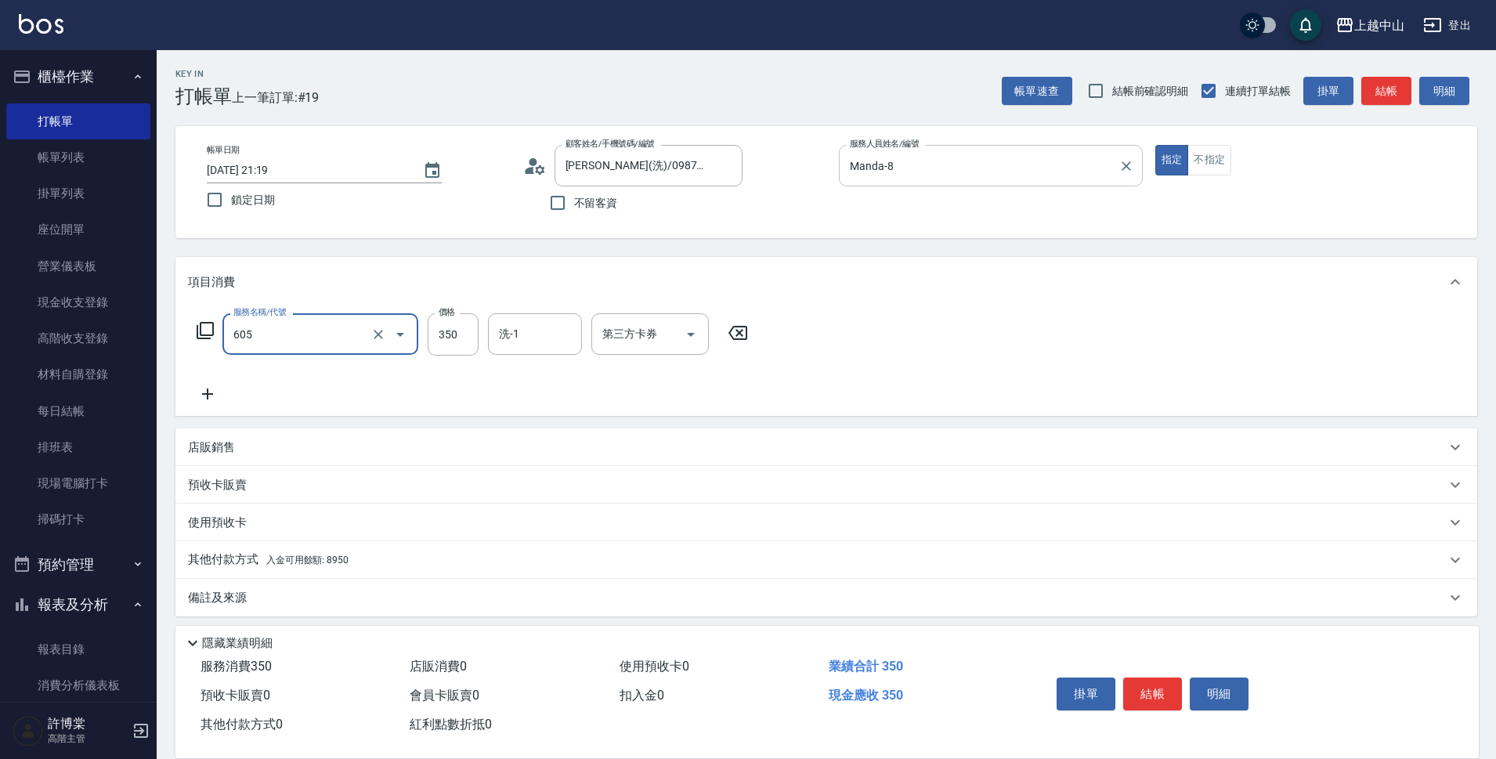
type input "洗髮 (女)(605)"
type input "俊彥-39"
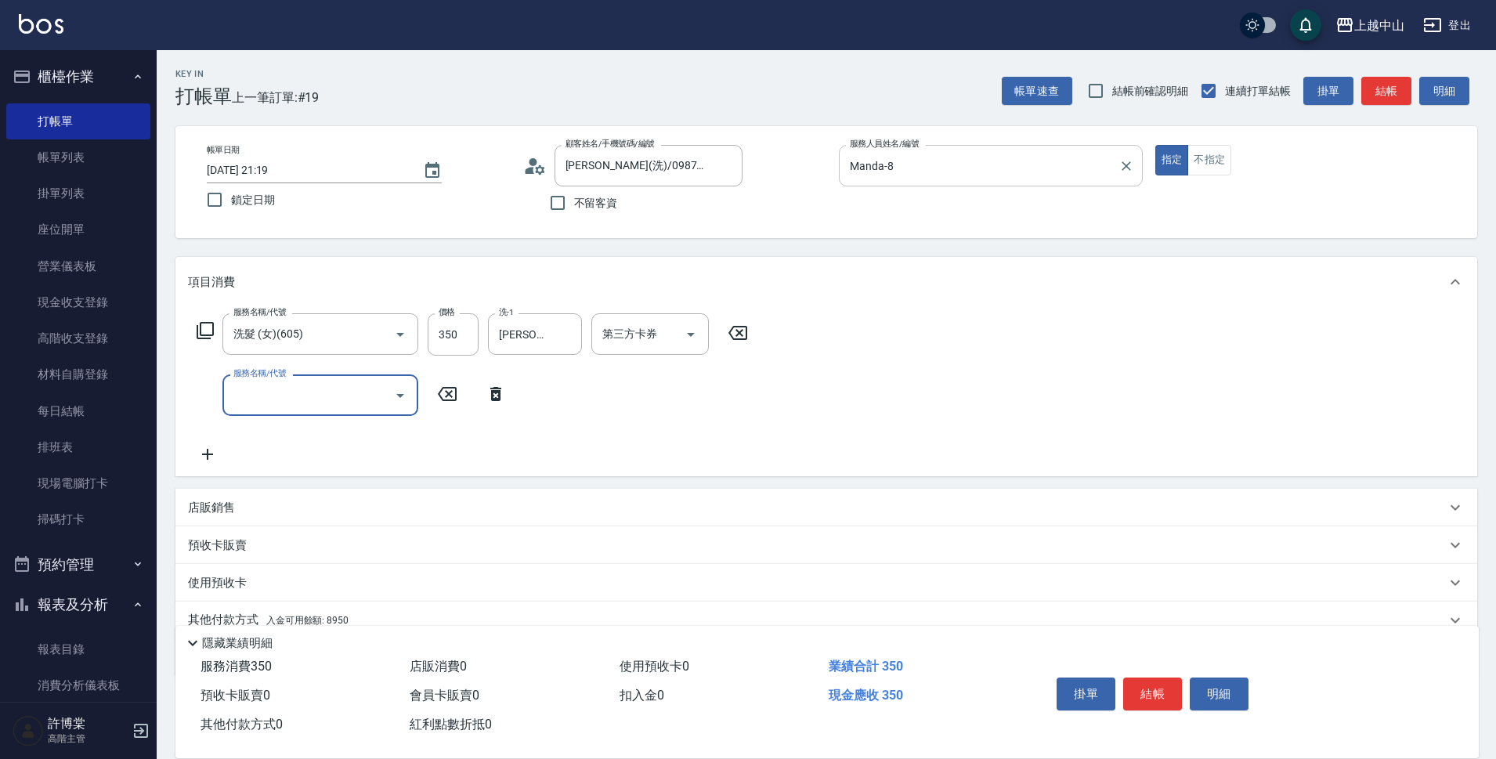
scroll to position [68, 0]
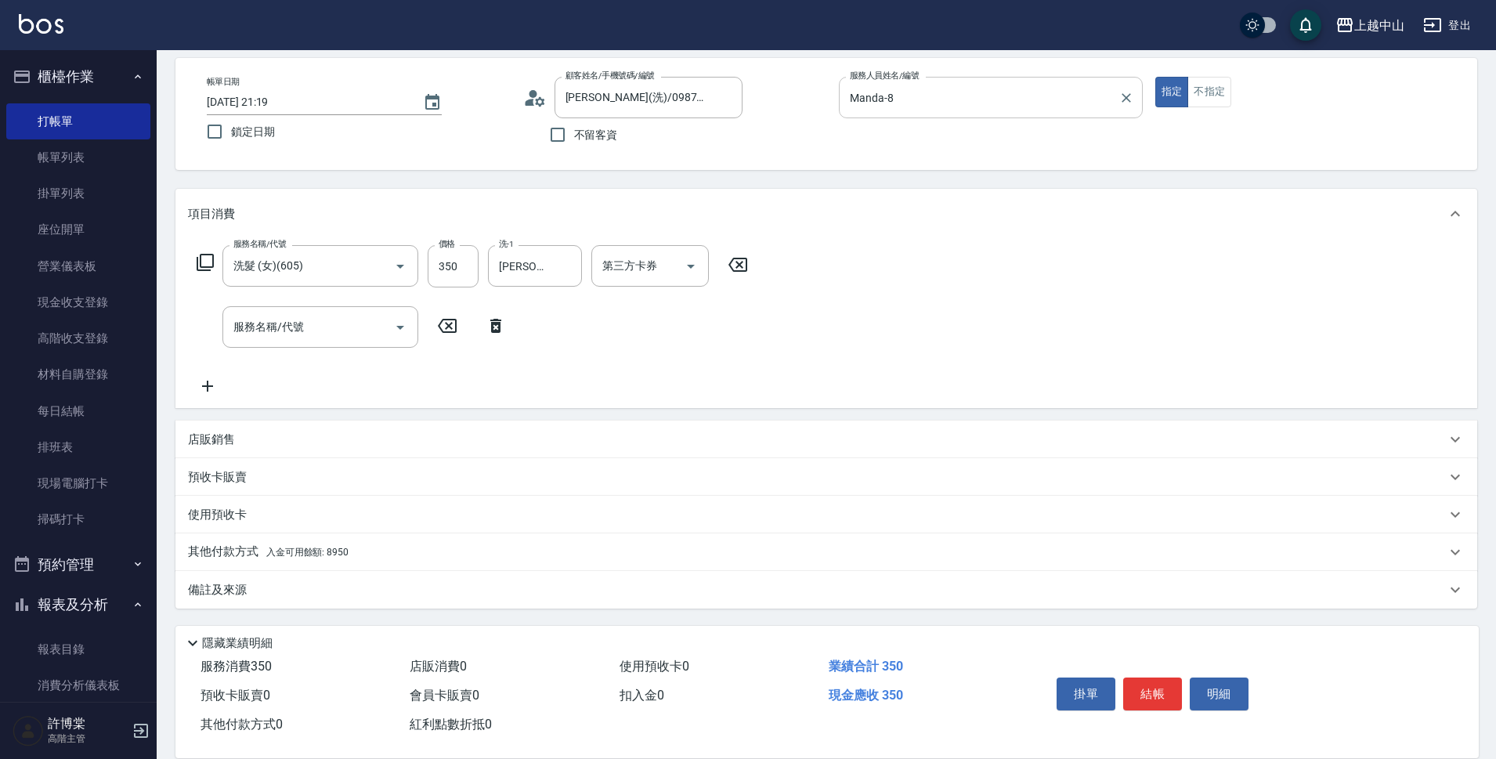
click at [377, 548] on div "其他付款方式 入金可用餘額: 8950" at bounding box center [817, 551] width 1258 height 17
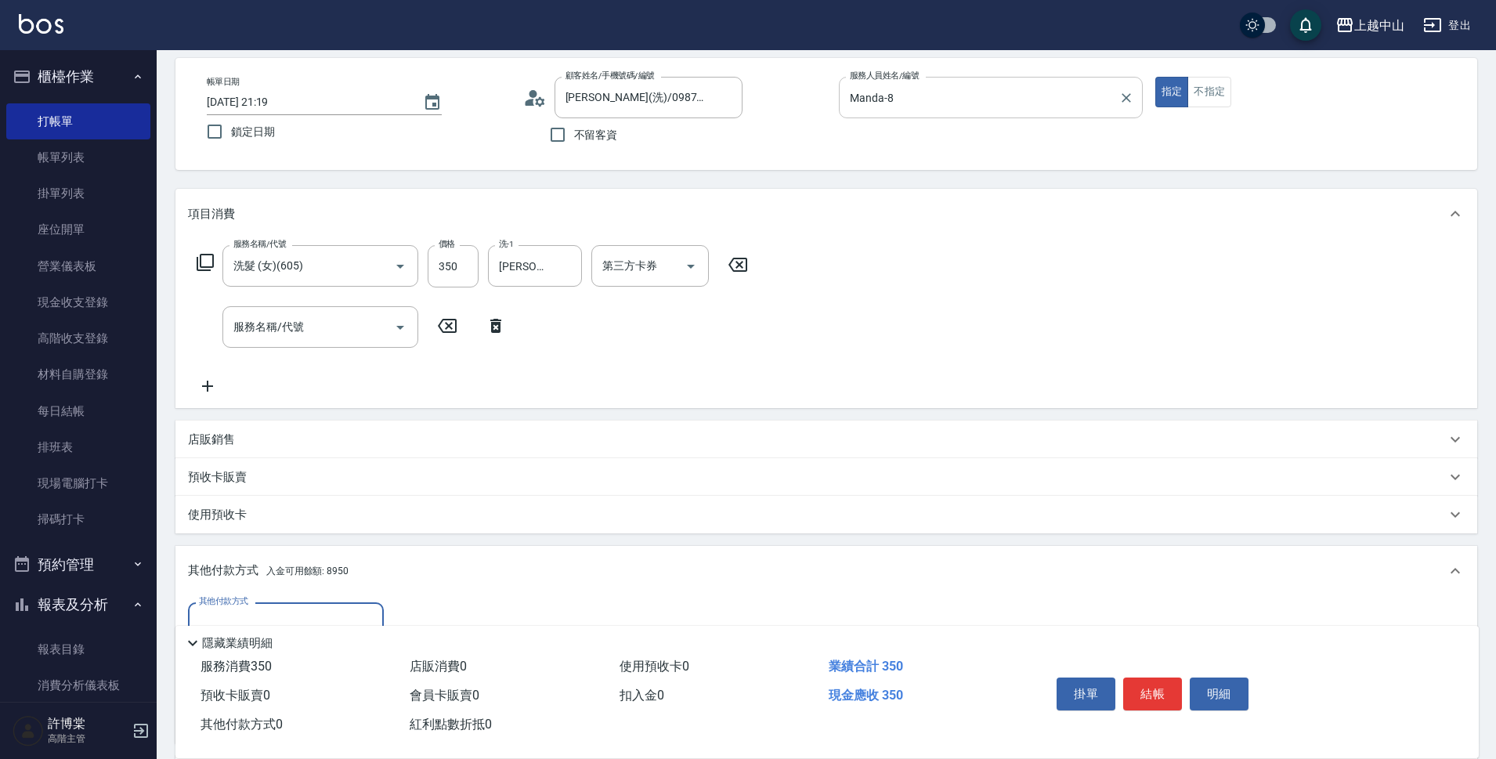
scroll to position [253, 0]
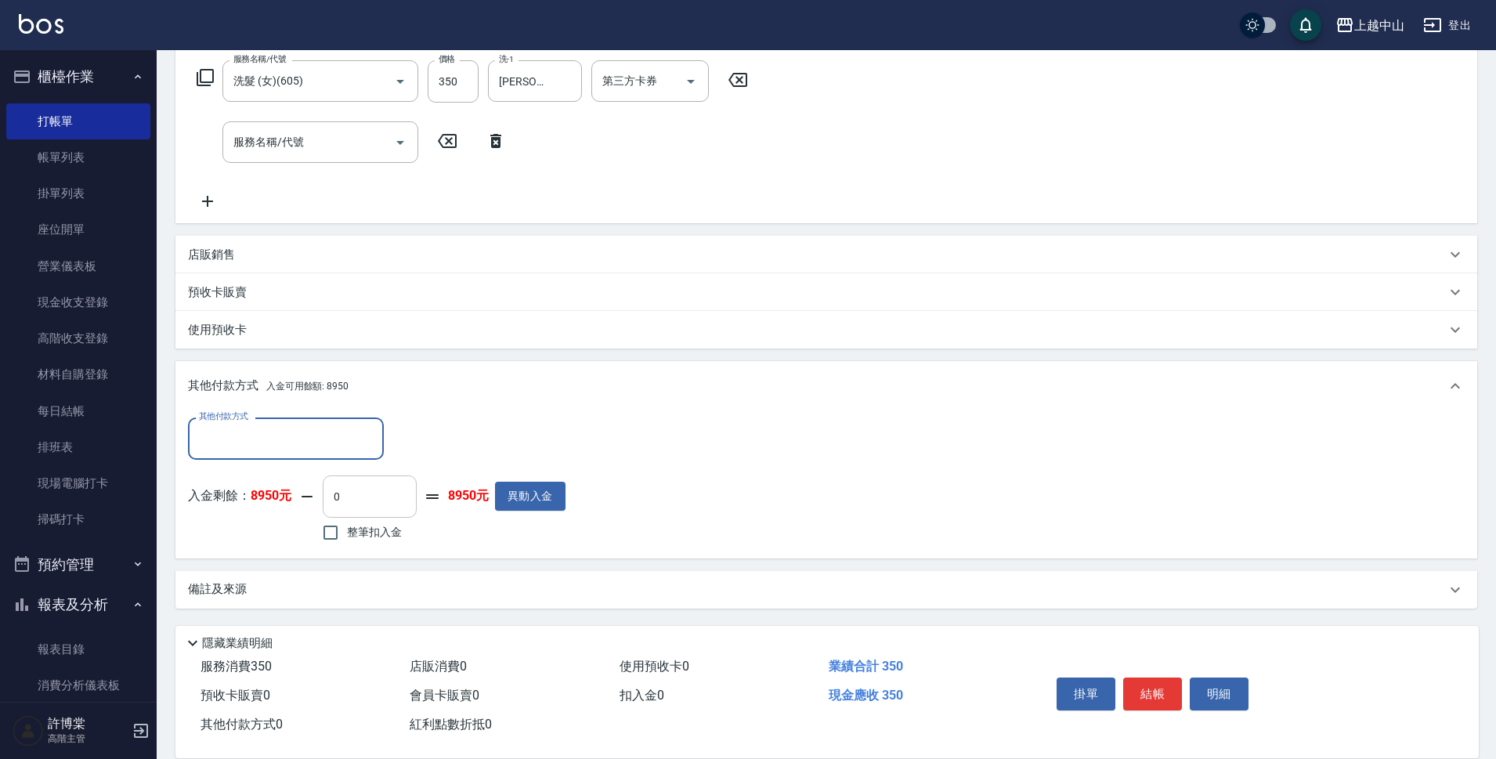
drag, startPoint x: 388, startPoint y: 496, endPoint x: 405, endPoint y: 486, distance: 20.0
click at [390, 495] on input "0" at bounding box center [370, 496] width 94 height 42
type input "350"
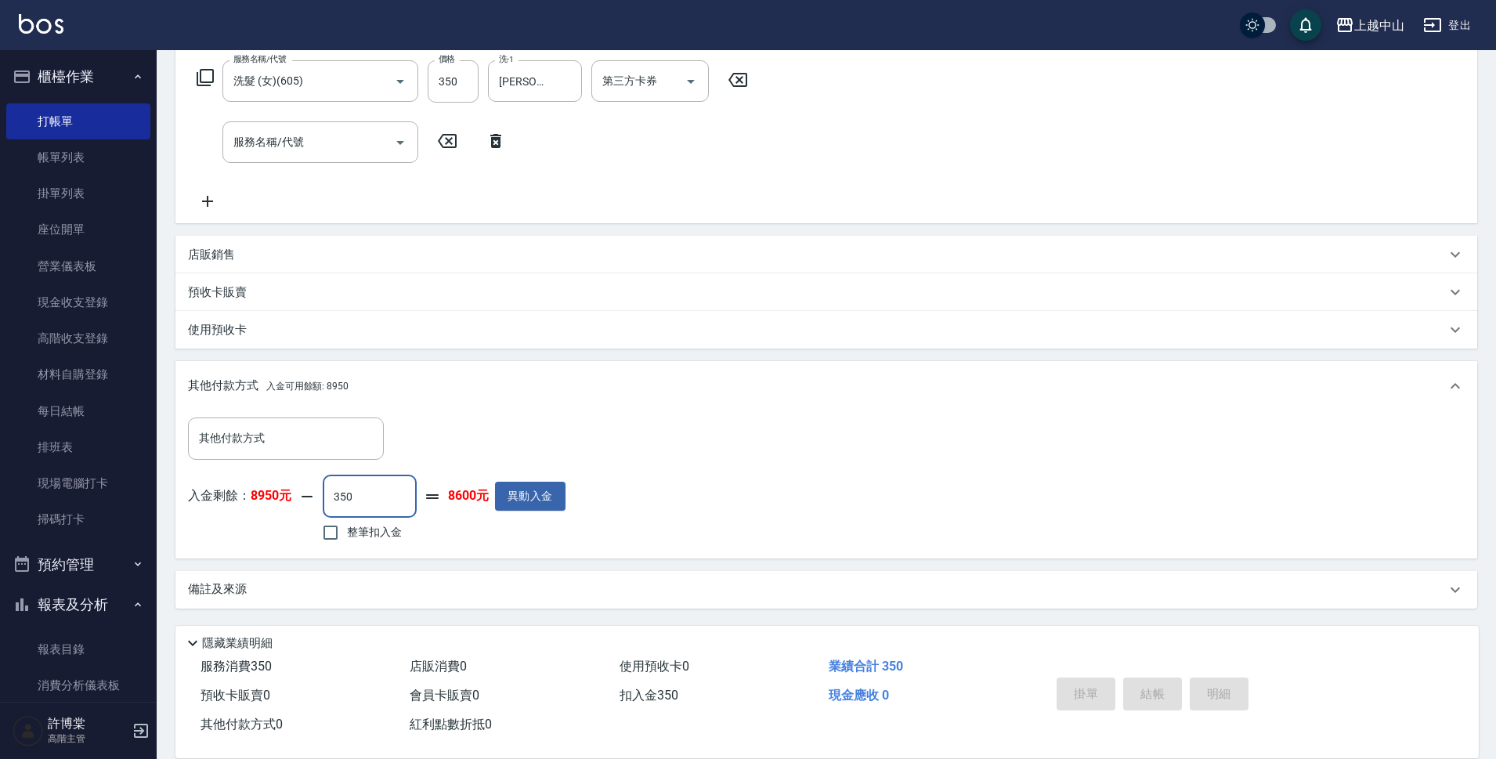
type input "2025/08/13 21:20"
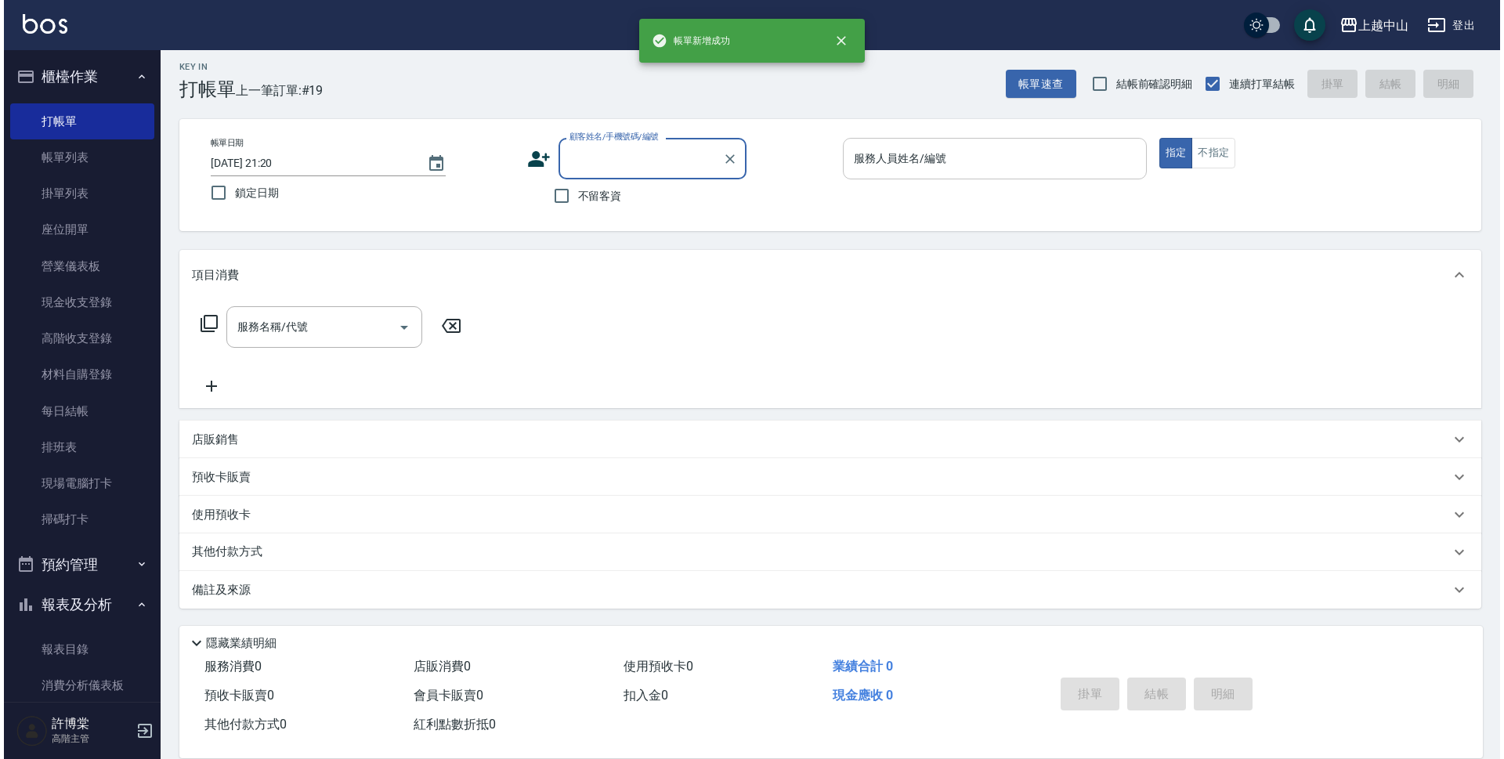
scroll to position [0, 0]
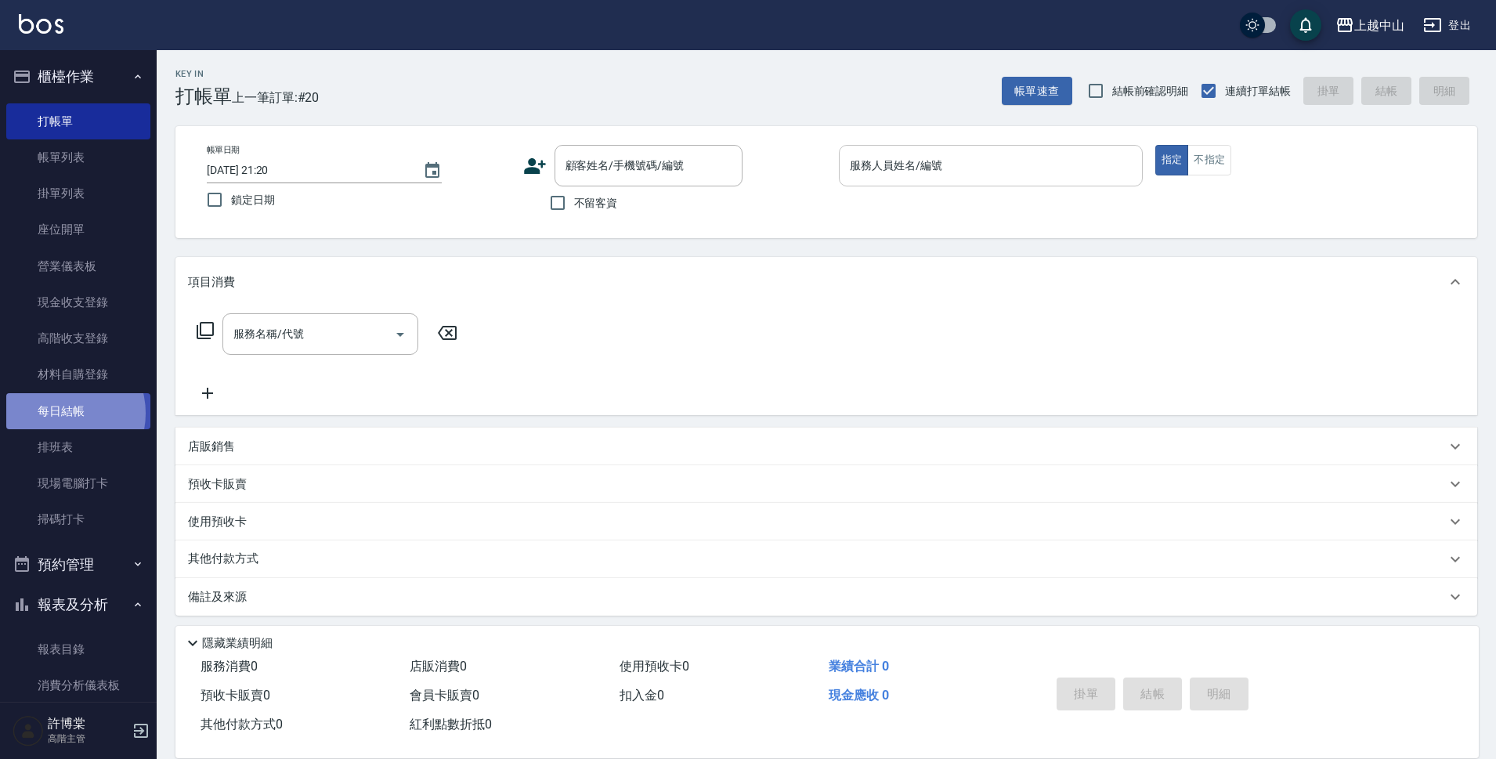
click at [62, 413] on link "每日結帳" at bounding box center [78, 411] width 144 height 36
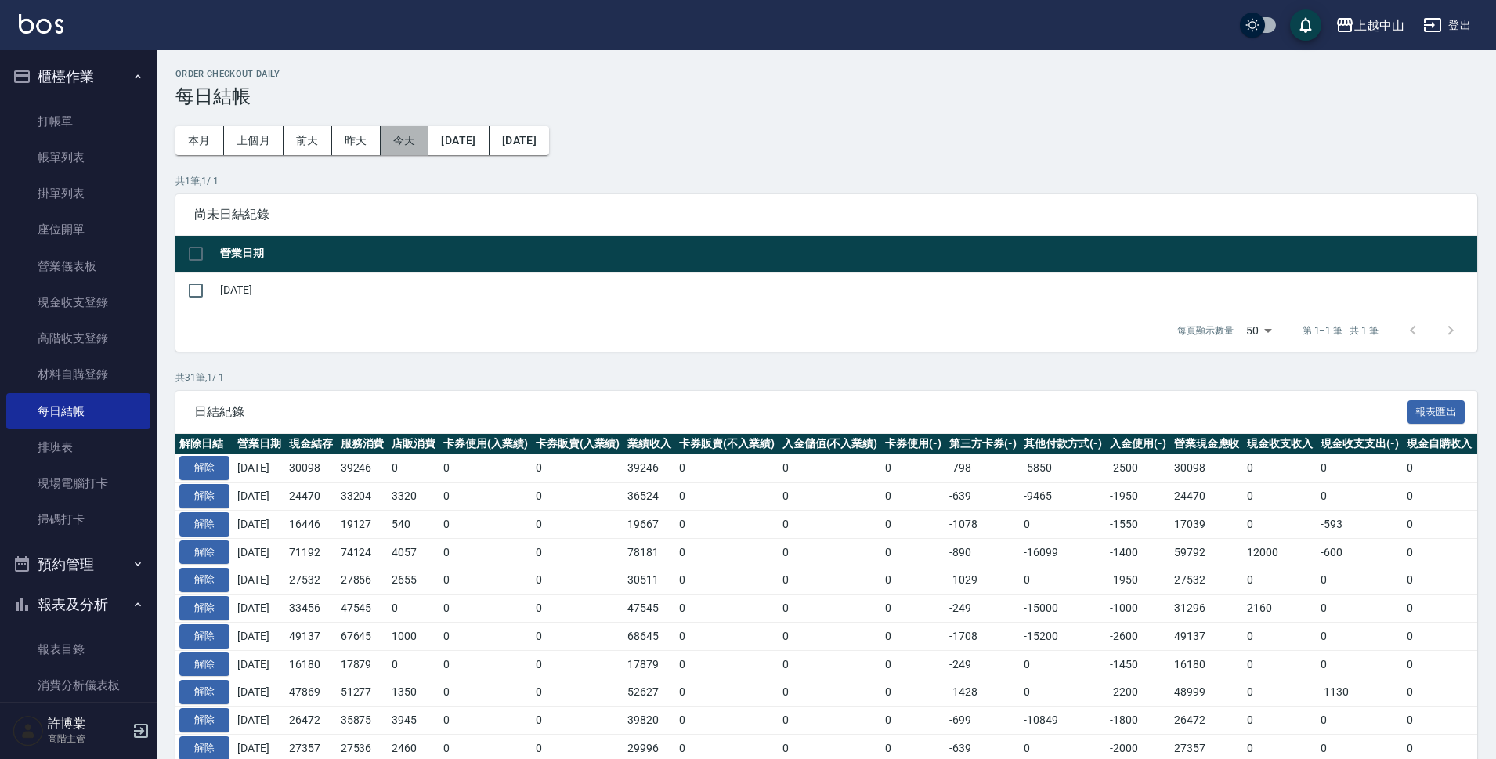
click at [397, 143] on button "今天" at bounding box center [405, 140] width 49 height 29
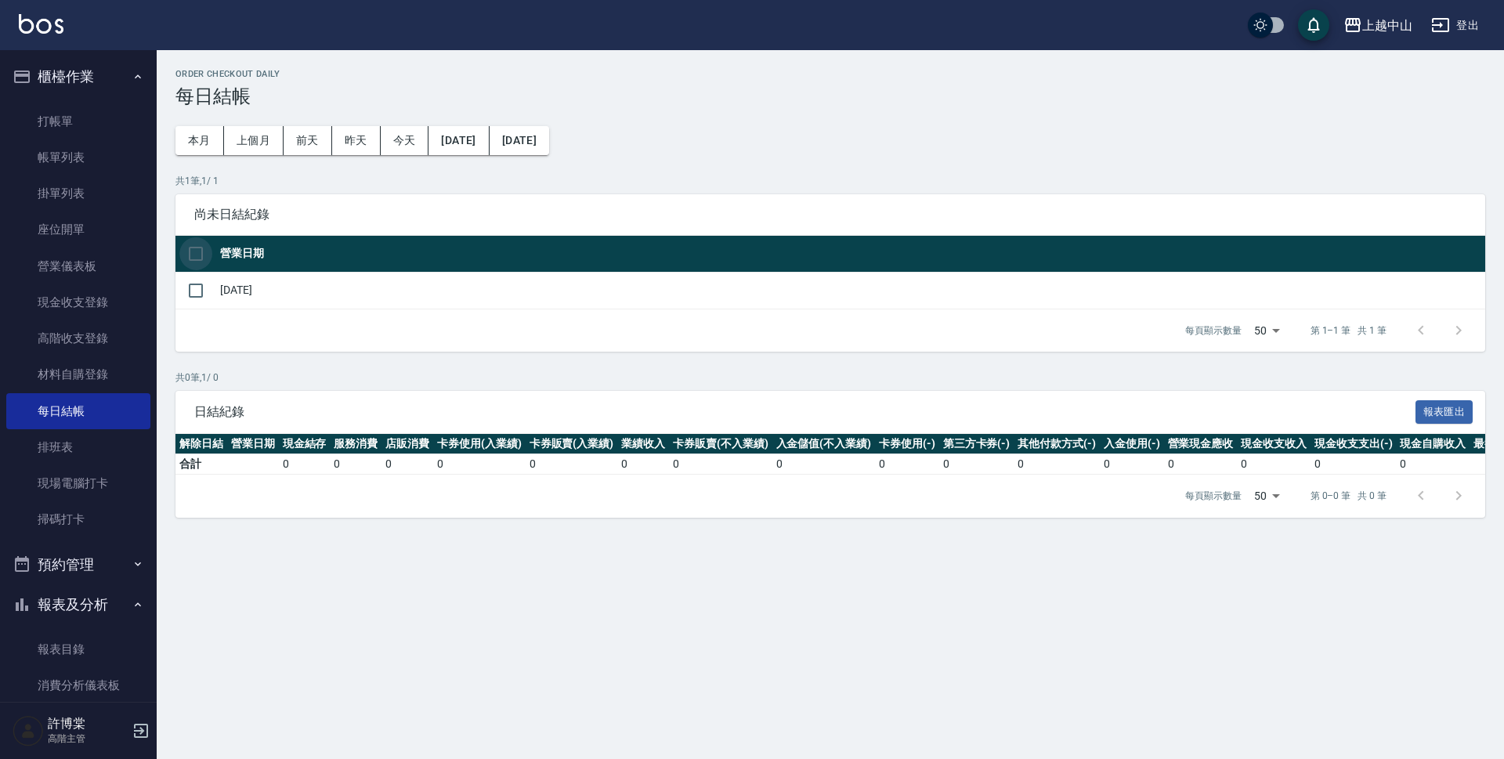
click at [192, 258] on input "checkbox" at bounding box center [195, 253] width 33 height 33
checkbox input "true"
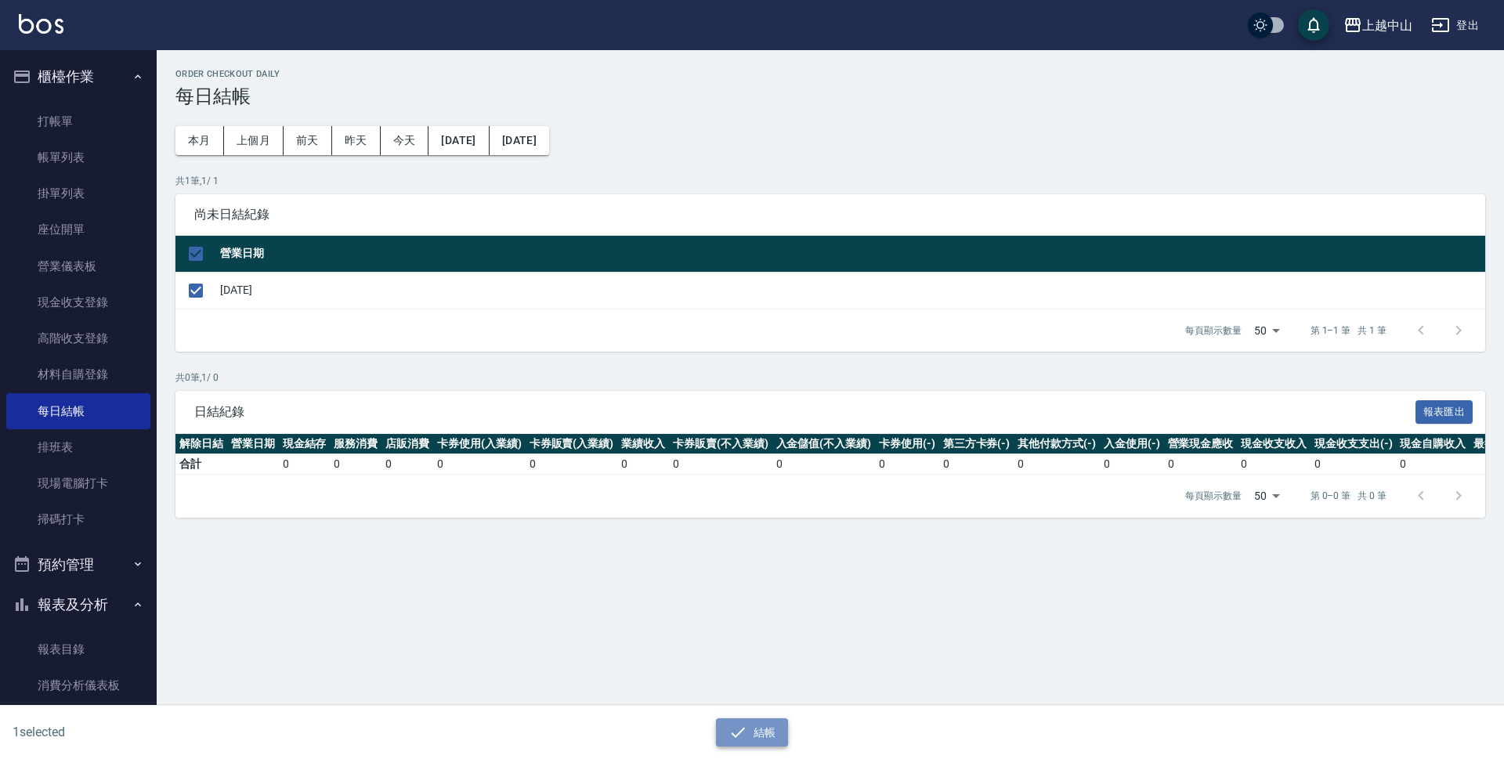
click at [771, 735] on button "結帳" at bounding box center [752, 732] width 73 height 29
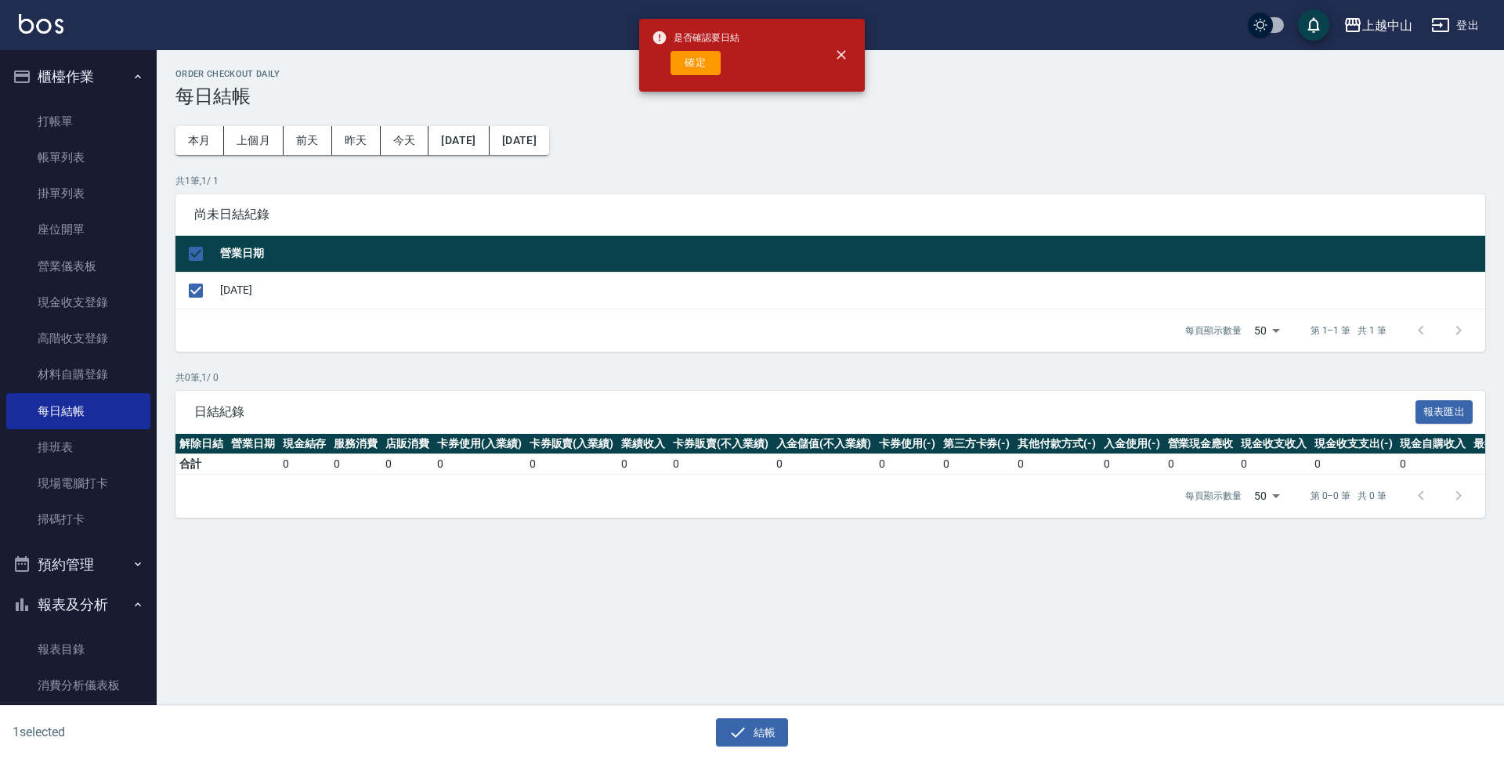
click at [686, 45] on div "是否確認要日結 確定" at bounding box center [696, 54] width 88 height 63
click at [692, 58] on button "確定" at bounding box center [695, 63] width 50 height 24
checkbox input "false"
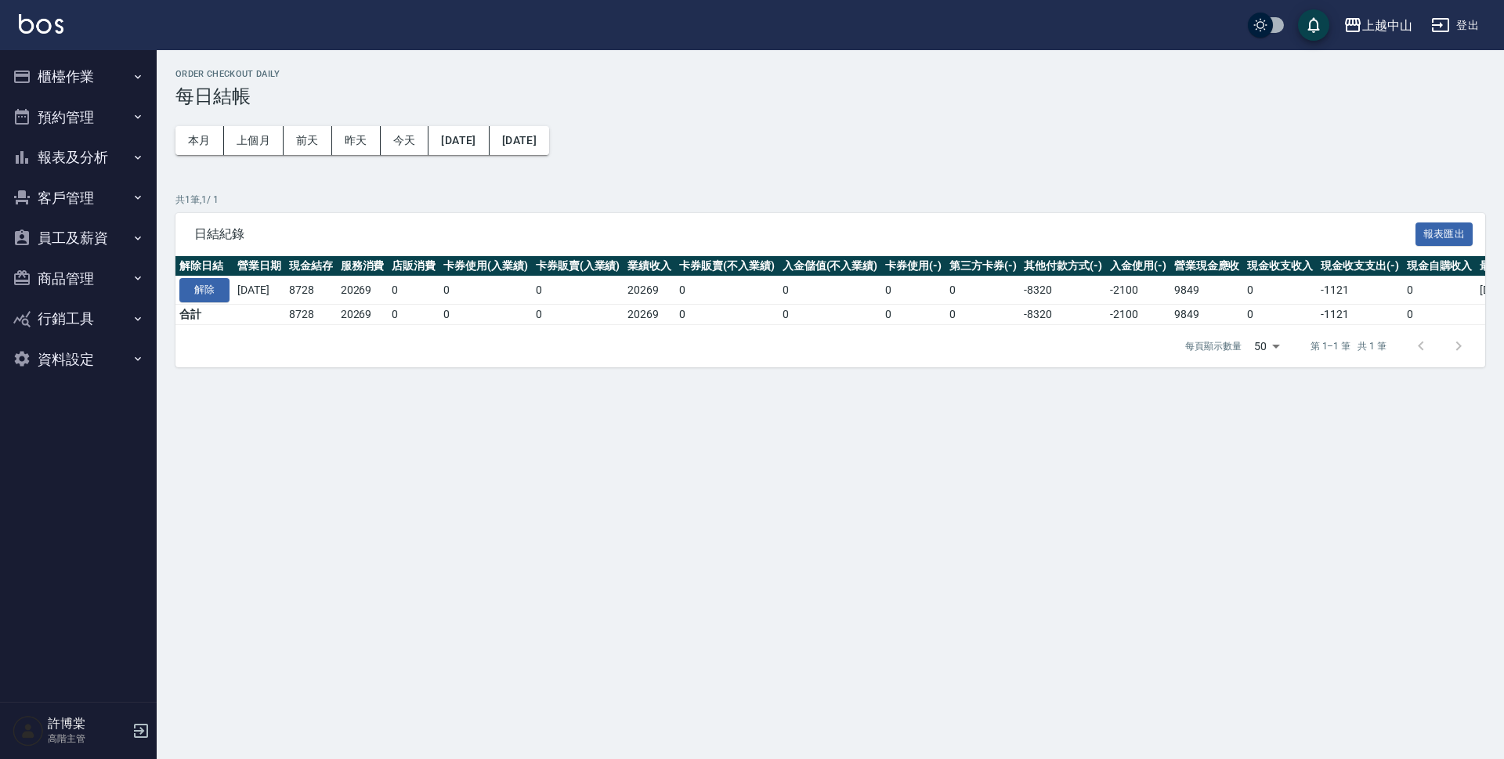
click at [88, 87] on button "櫃檯作業" at bounding box center [78, 76] width 144 height 41
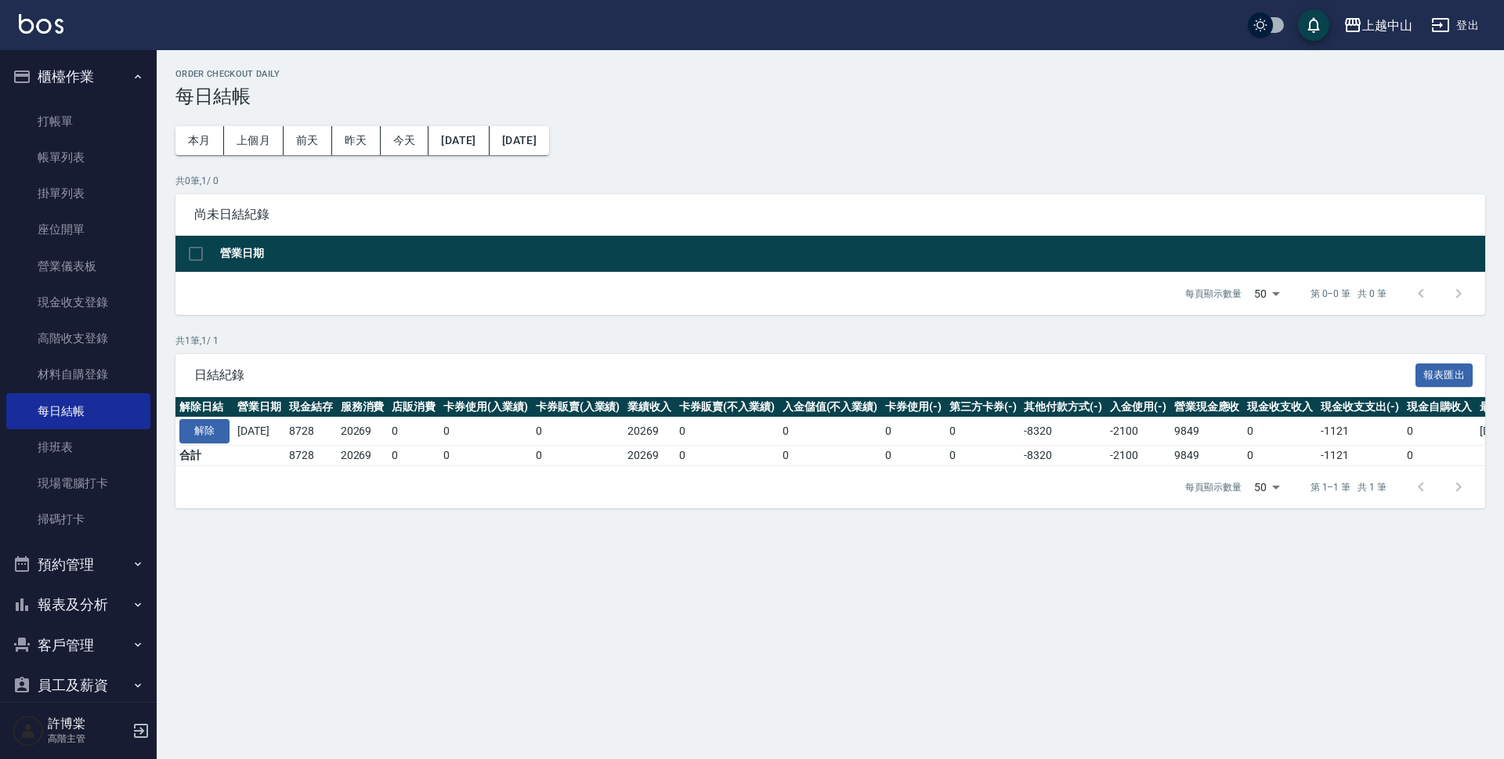
click at [85, 80] on button "櫃檯作業" at bounding box center [78, 76] width 144 height 41
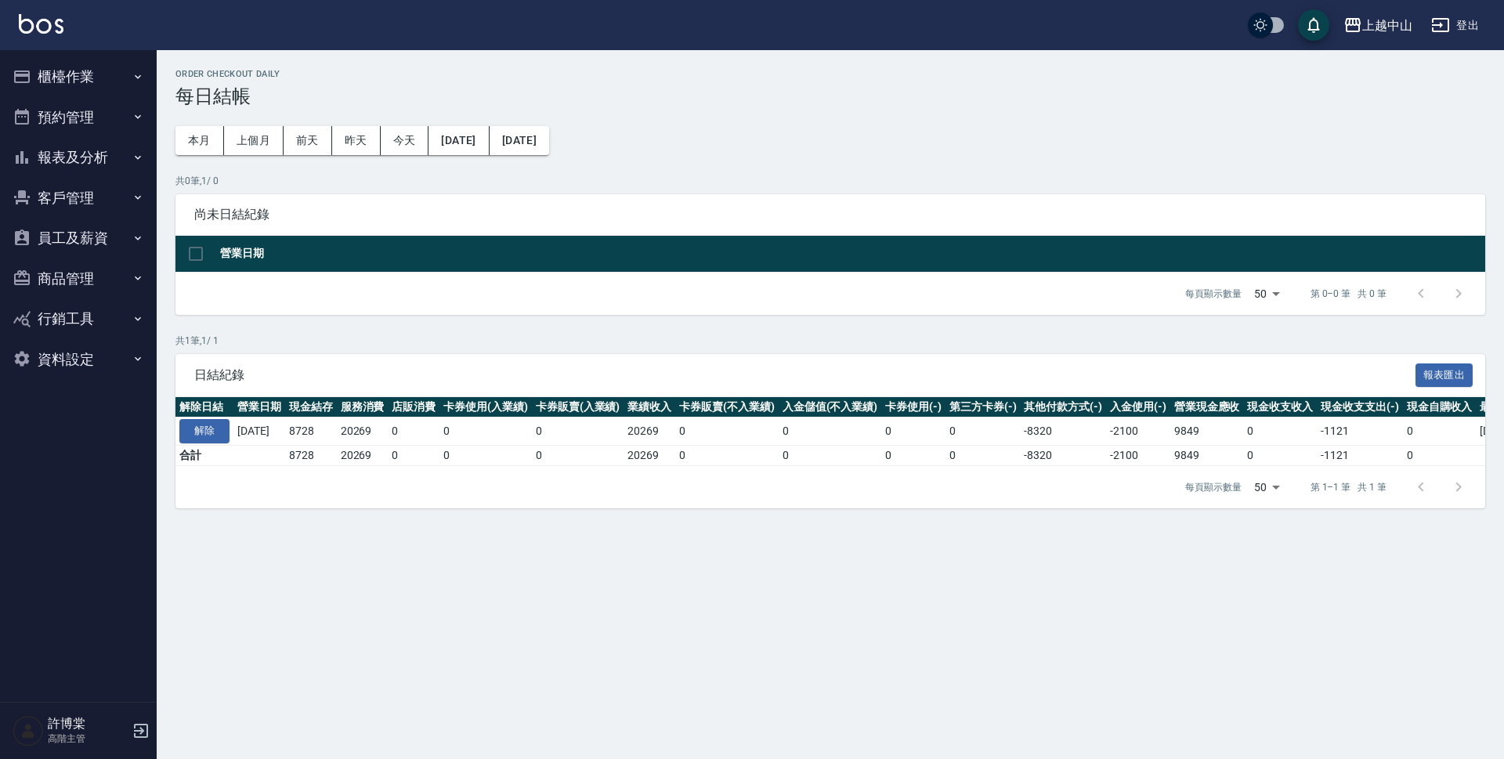
click at [85, 80] on button "櫃檯作業" at bounding box center [78, 76] width 144 height 41
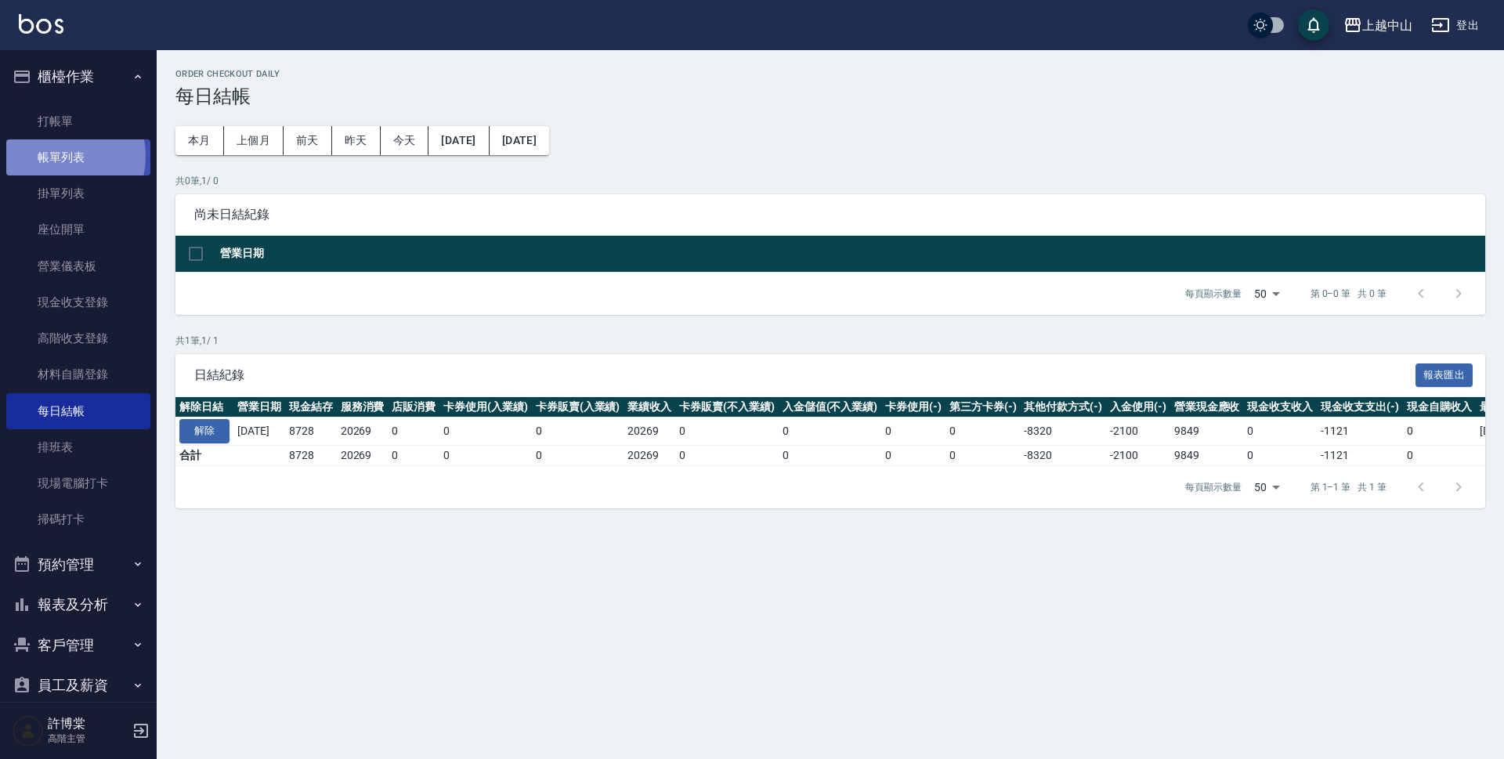
click at [52, 157] on link "帳單列表" at bounding box center [78, 157] width 144 height 36
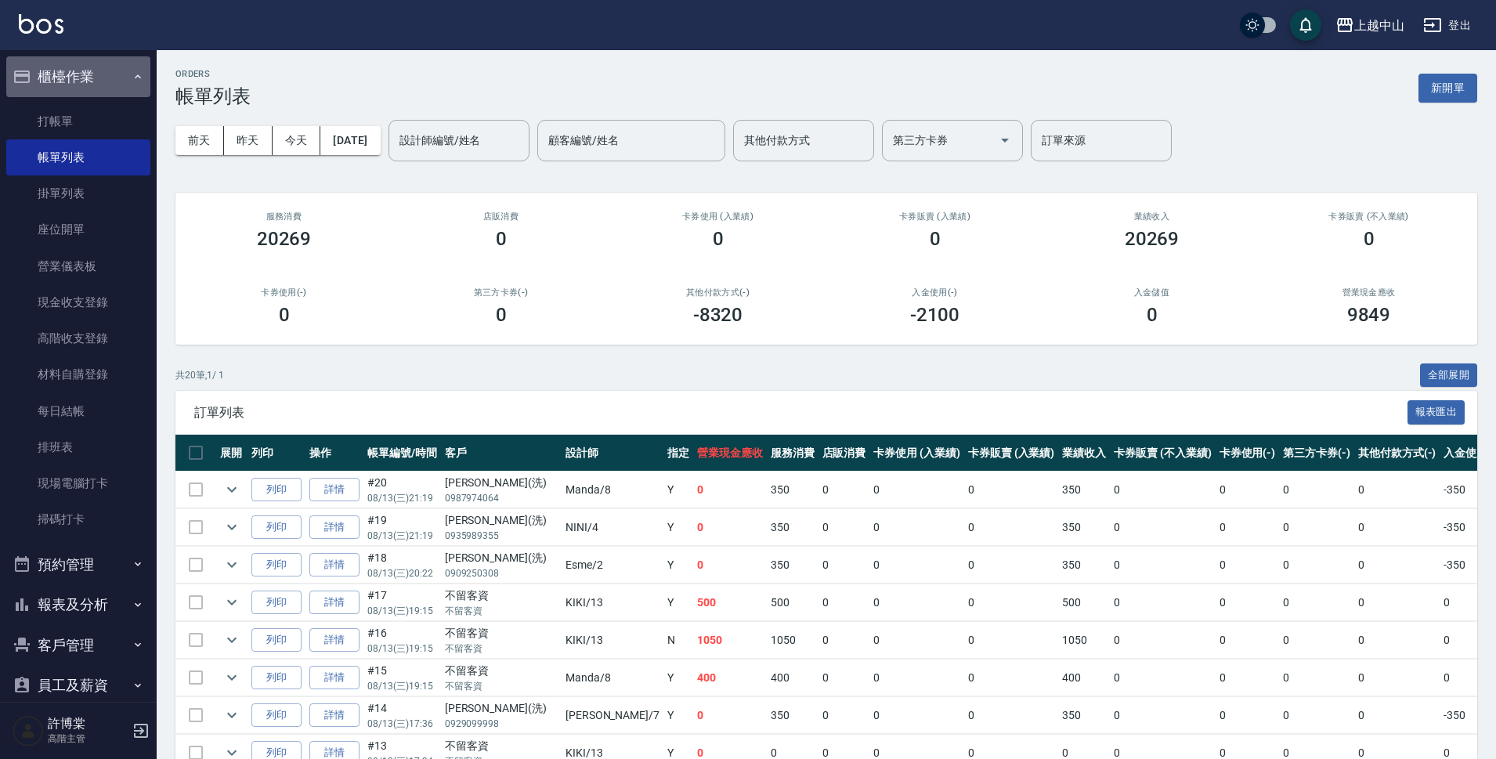
click at [81, 72] on button "櫃檯作業" at bounding box center [78, 76] width 144 height 41
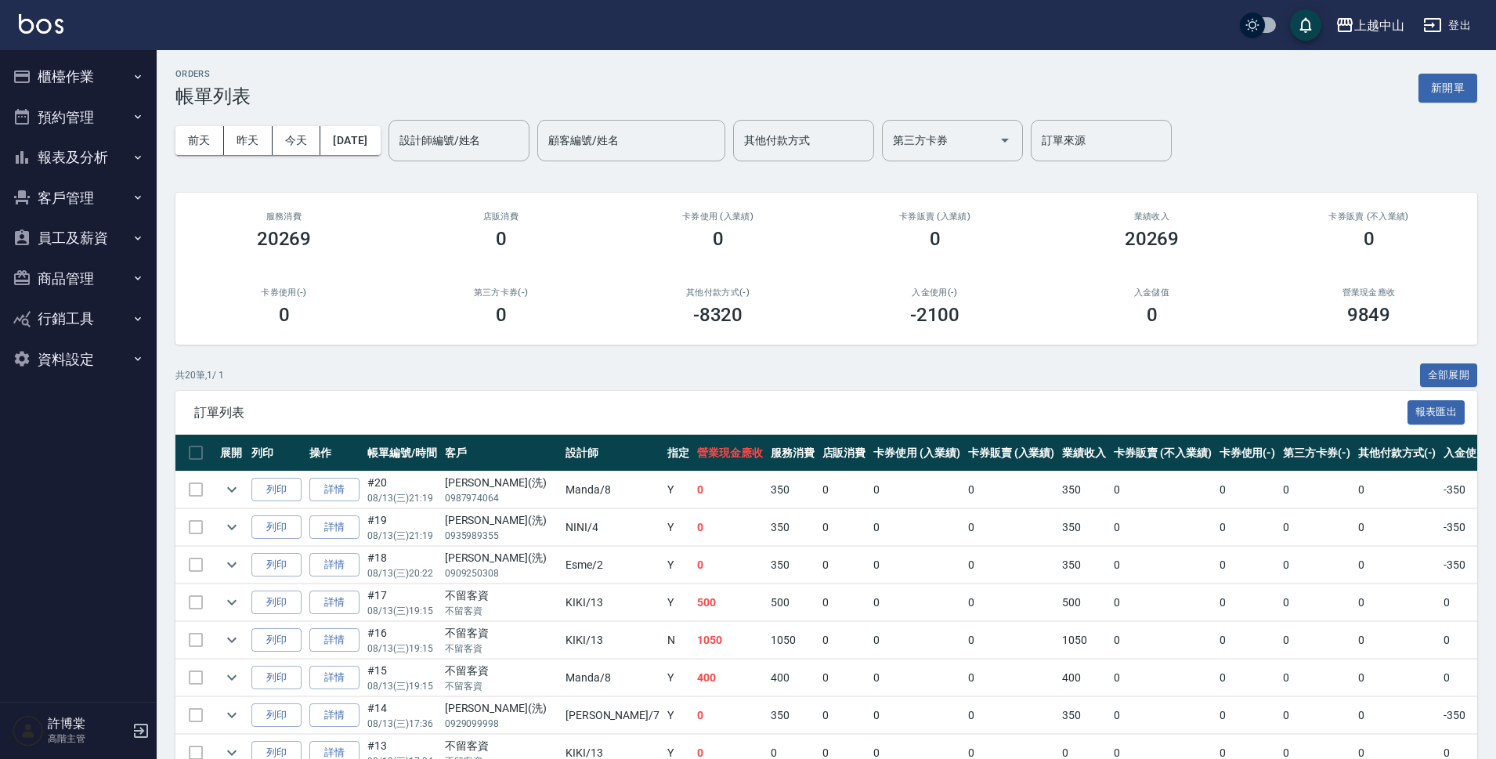
click at [81, 163] on button "報表及分析" at bounding box center [78, 157] width 144 height 41
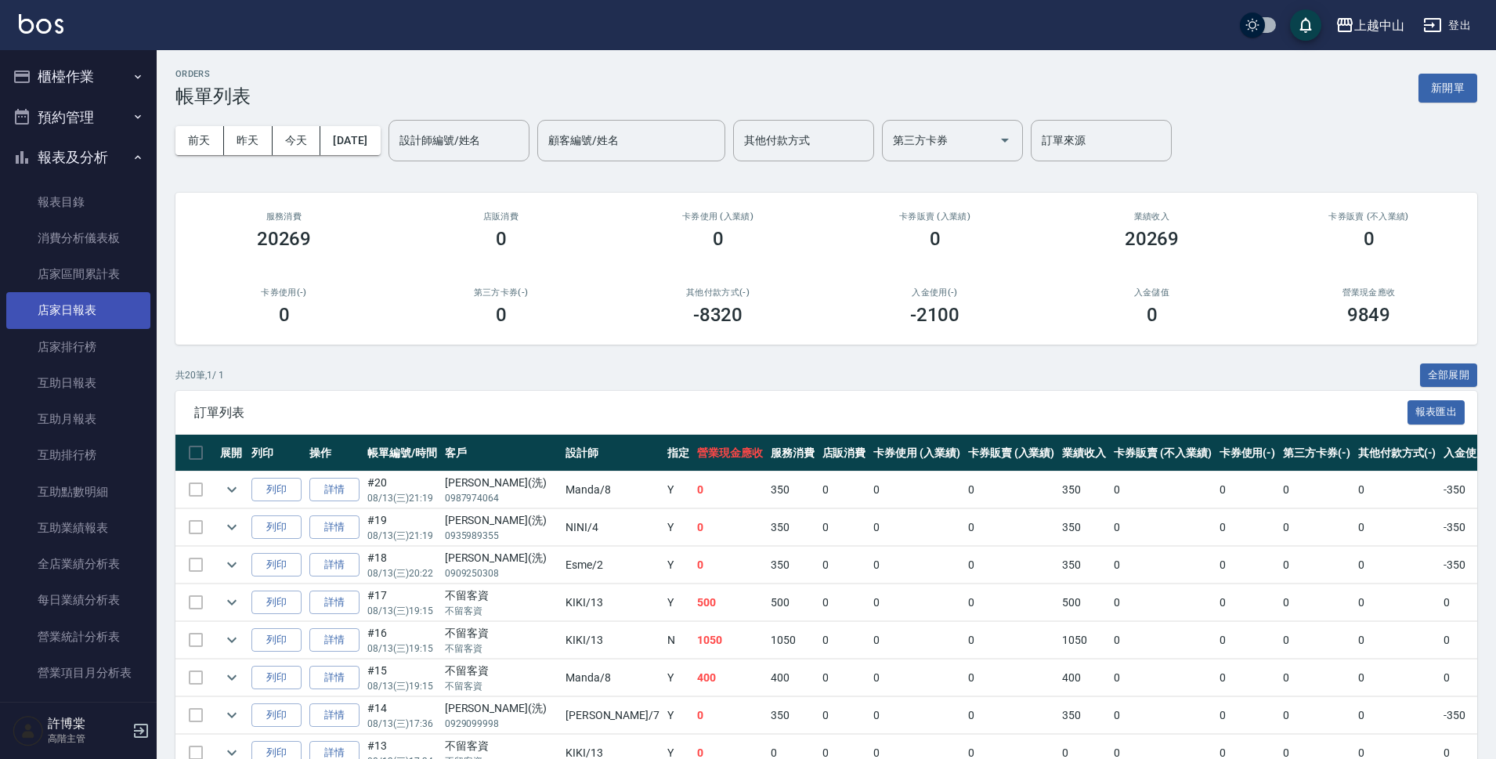
click at [78, 311] on link "店家日報表" at bounding box center [78, 310] width 144 height 36
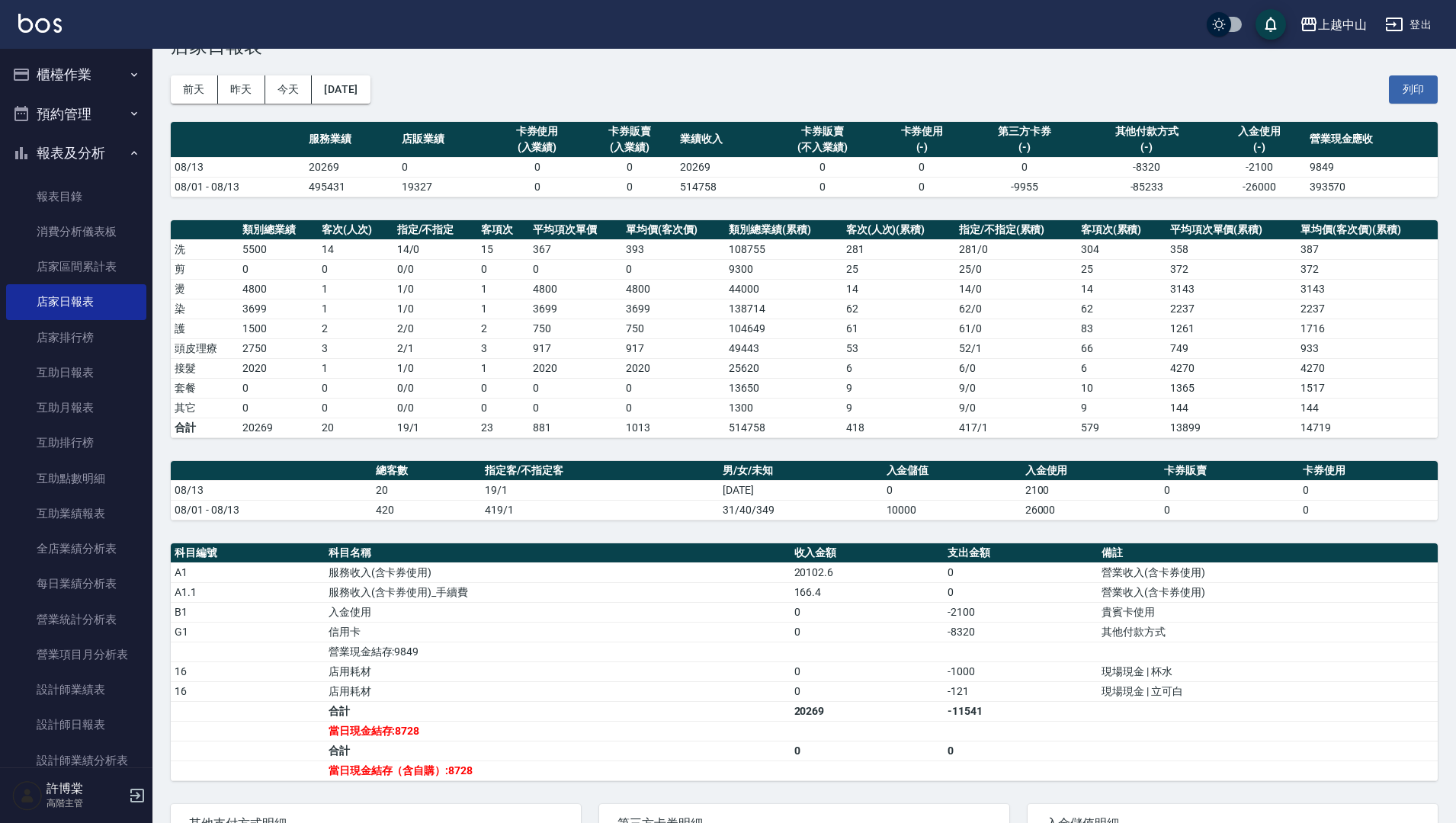
scroll to position [39, 0]
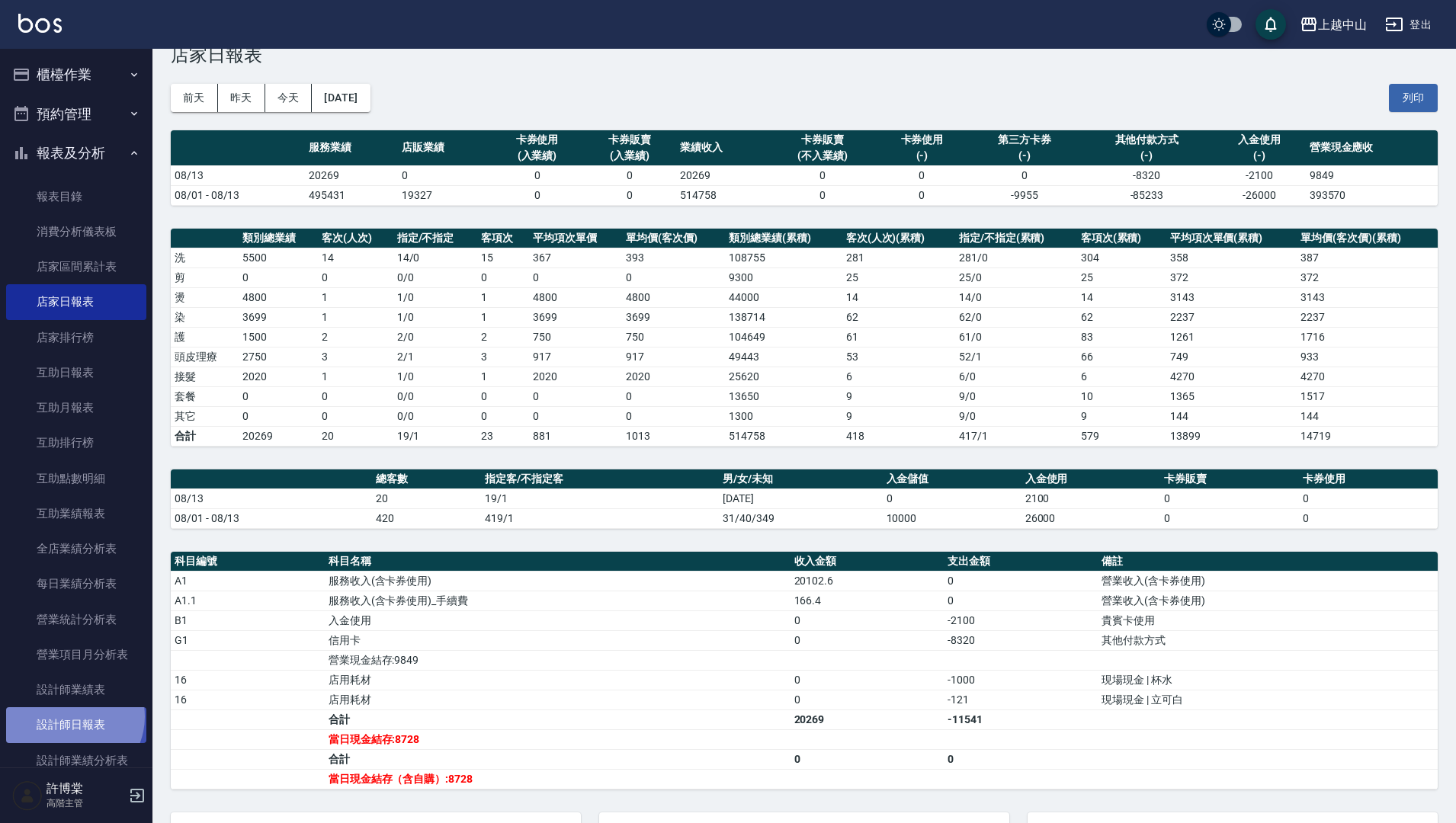
click at [70, 716] on link "設計師日報表" at bounding box center [76, 725] width 140 height 35
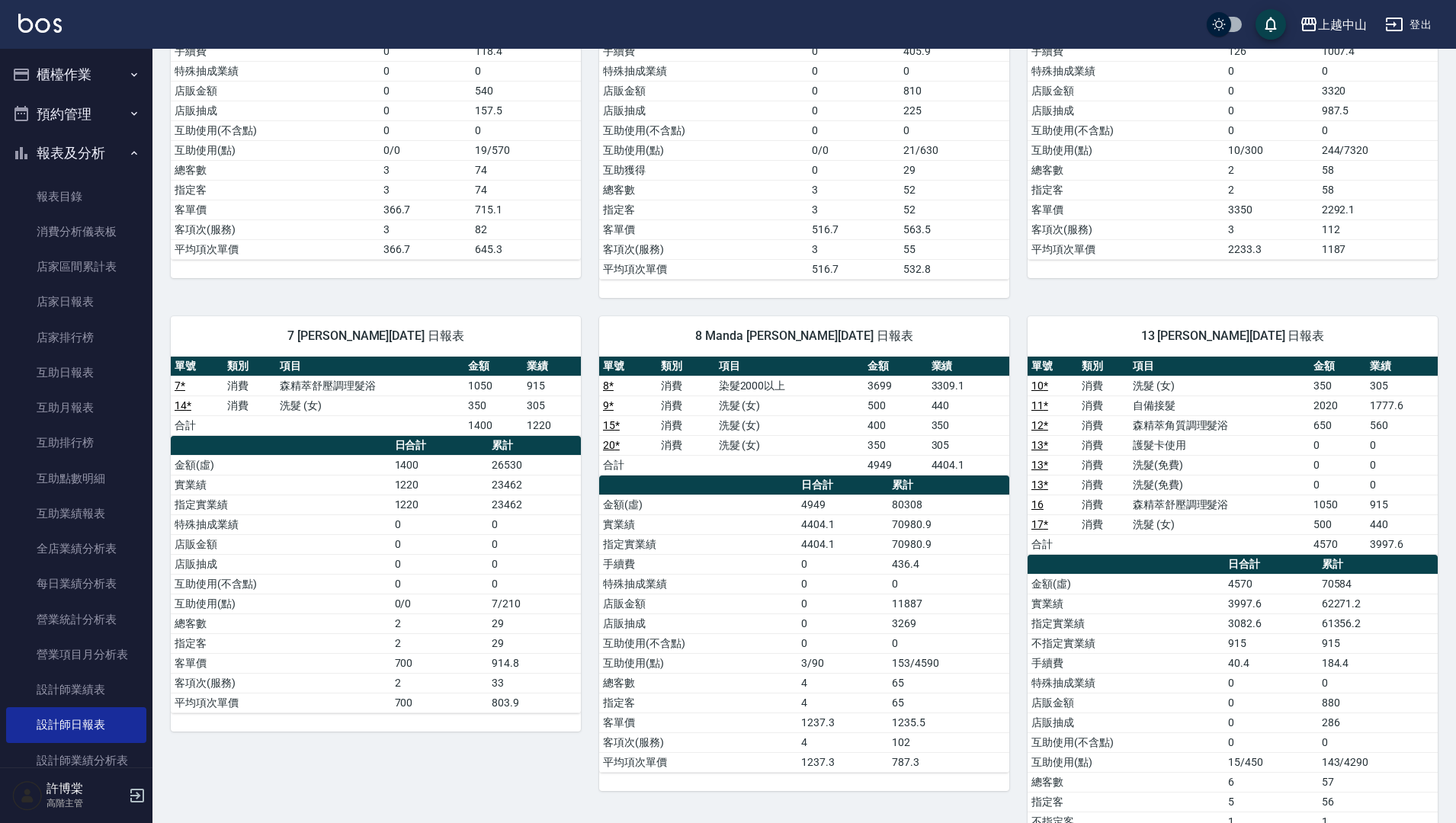
scroll to position [451, 0]
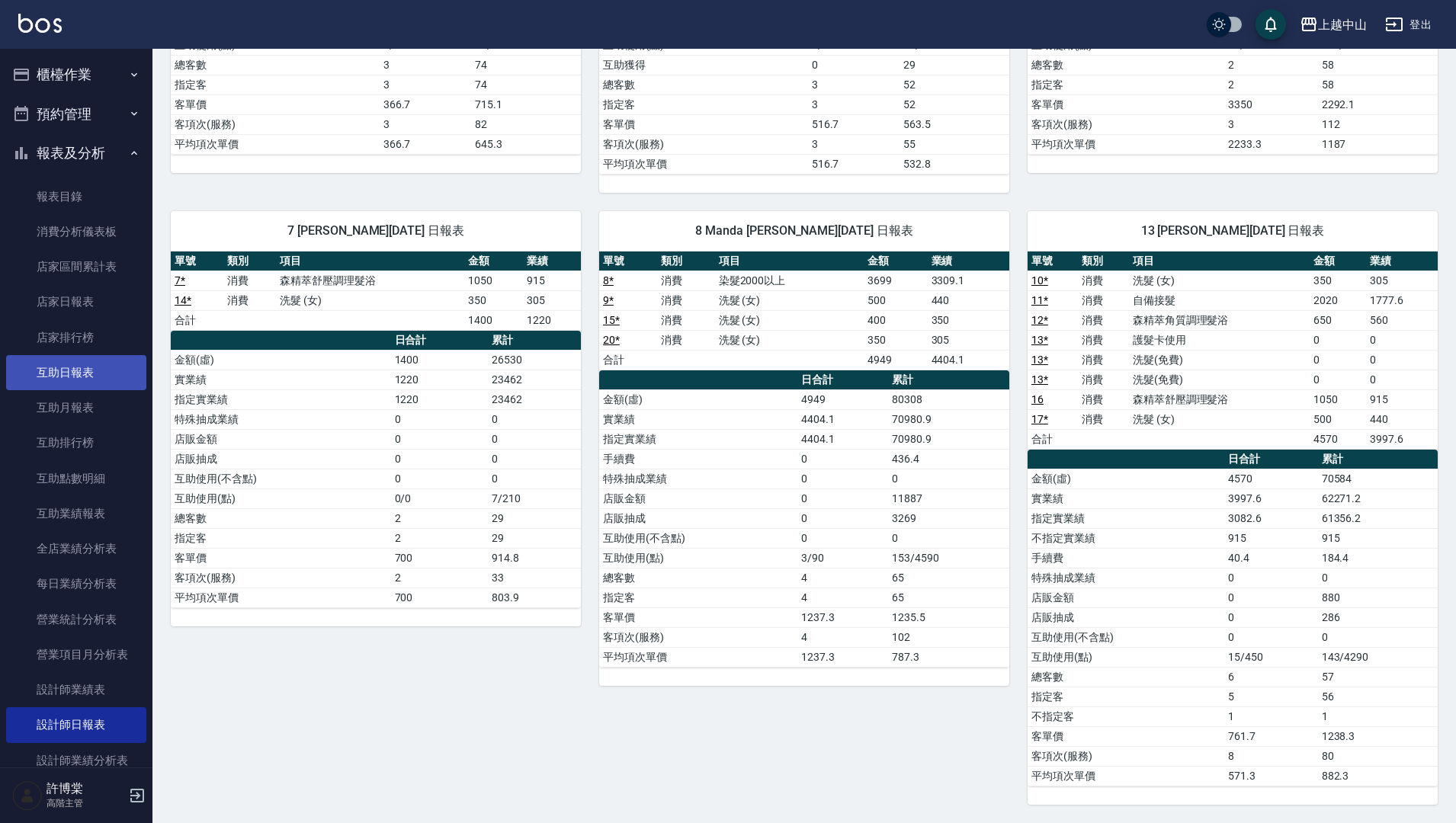
click at [85, 372] on link "互助日報表" at bounding box center [76, 373] width 140 height 35
